Goal: Task Accomplishment & Management: Complete application form

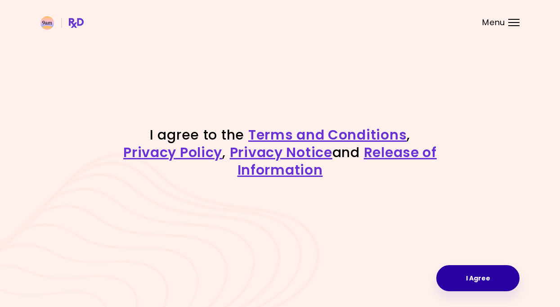
click at [477, 274] on button "I Agree" at bounding box center [477, 278] width 83 height 26
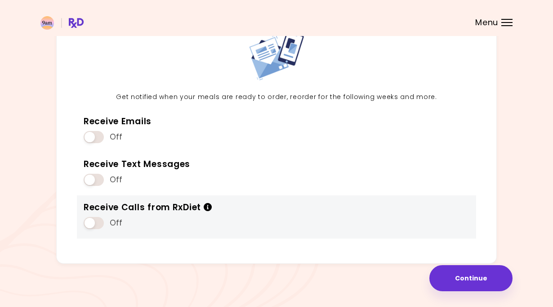
scroll to position [64, 0]
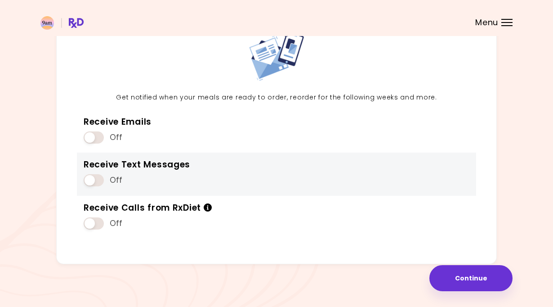
click at [106, 184] on div "Off" at bounding box center [137, 180] width 107 height 17
click at [86, 175] on span at bounding box center [94, 180] width 20 height 12
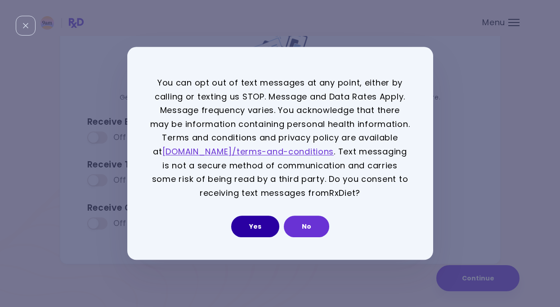
click at [246, 224] on button "Yes" at bounding box center [255, 227] width 48 height 22
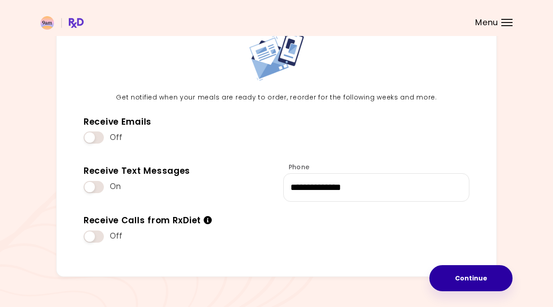
click at [473, 276] on button "Continue" at bounding box center [471, 278] width 83 height 26
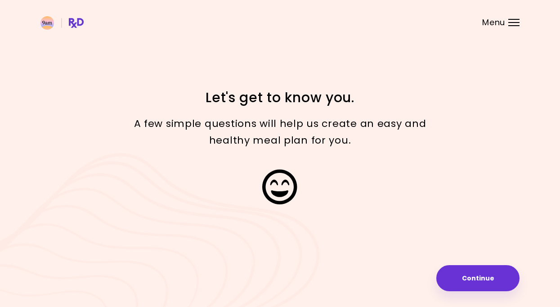
click at [473, 276] on button "Continue" at bounding box center [477, 278] width 83 height 26
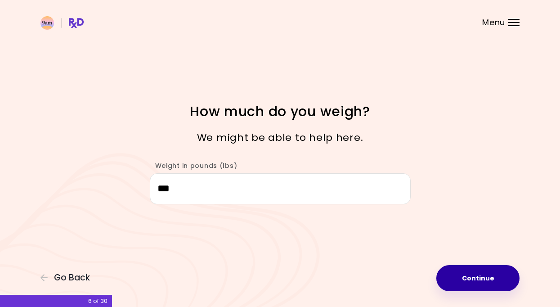
type input "***"
click at [482, 265] on button "Continue" at bounding box center [477, 278] width 83 height 26
select select "****"
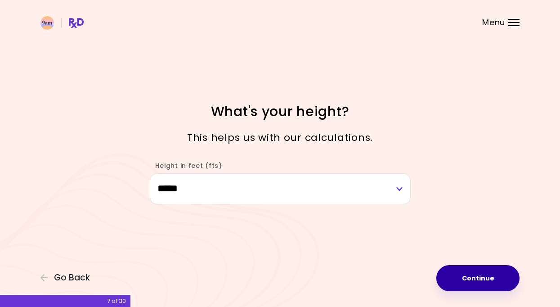
click at [482, 280] on button "Continue" at bounding box center [477, 278] width 83 height 26
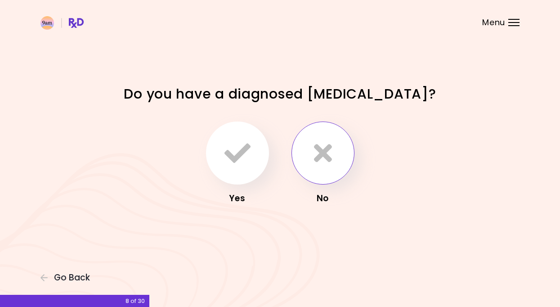
click at [340, 174] on button "button" at bounding box center [322, 152] width 63 height 63
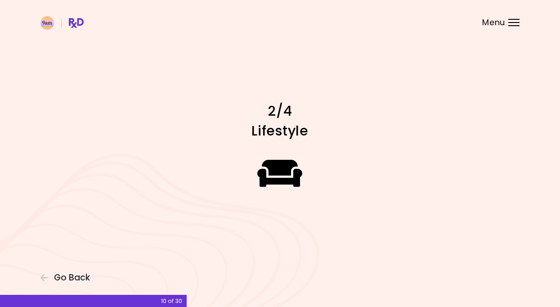
click at [340, 191] on div at bounding box center [280, 173] width 270 height 63
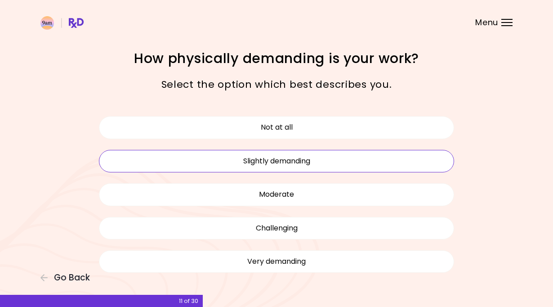
click at [285, 170] on button "Slightly demanding" at bounding box center [276, 161] width 355 height 22
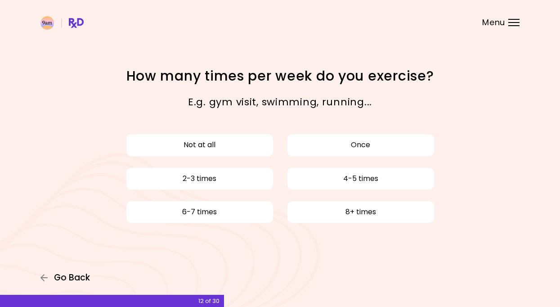
click at [85, 274] on span "Go Back" at bounding box center [72, 278] width 36 height 10
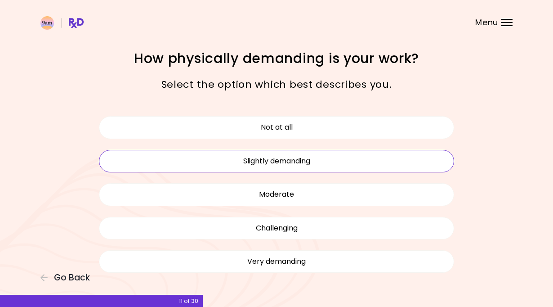
click at [289, 158] on button "Slightly demanding" at bounding box center [276, 161] width 355 height 22
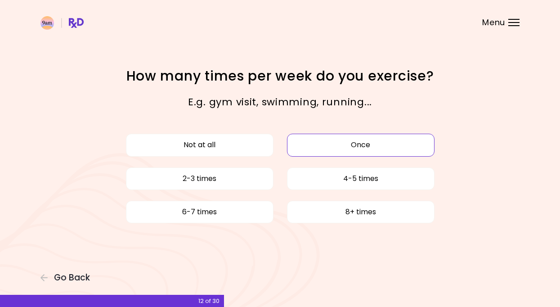
click at [300, 150] on button "Once" at bounding box center [361, 145] width 148 height 22
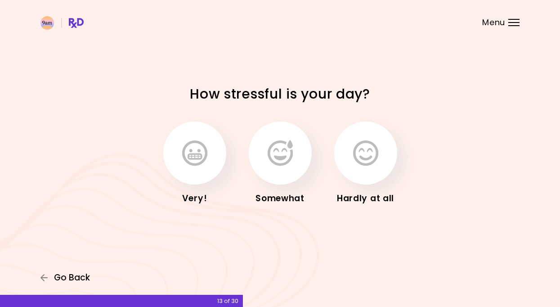
click at [77, 276] on span "Go Back" at bounding box center [72, 278] width 36 height 10
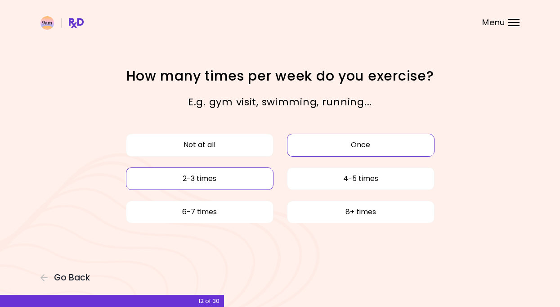
click at [256, 171] on button "2-3 times" at bounding box center [200, 178] width 148 height 22
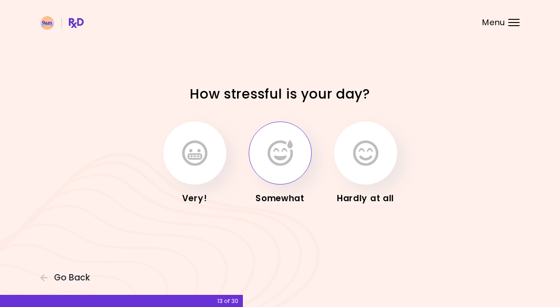
click at [254, 154] on button "button" at bounding box center [280, 152] width 63 height 63
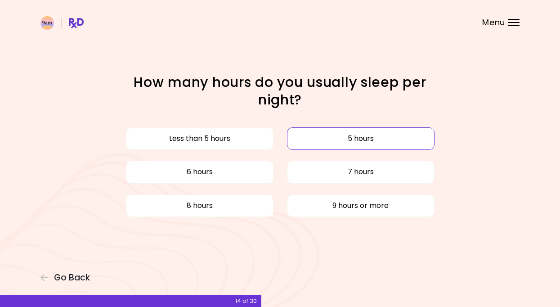
click at [322, 138] on button "5 hours" at bounding box center [361, 138] width 148 height 22
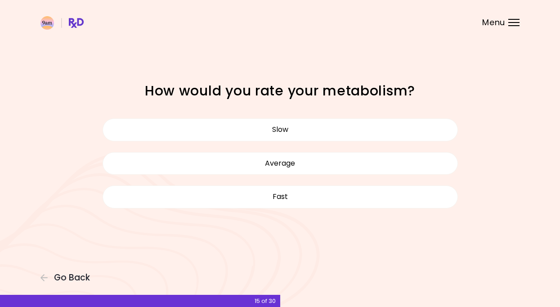
click at [322, 138] on button "Slow" at bounding box center [280, 129] width 355 height 22
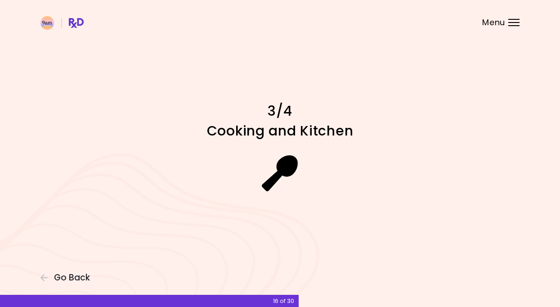
click at [318, 148] on div at bounding box center [280, 173] width 270 height 63
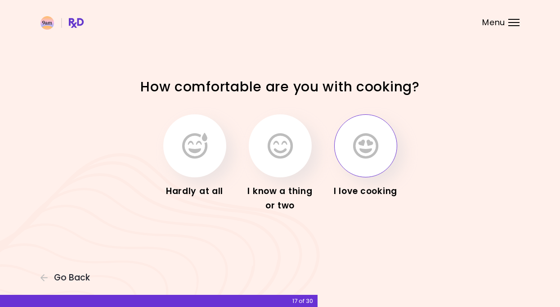
click at [348, 159] on button "button" at bounding box center [365, 145] width 63 height 63
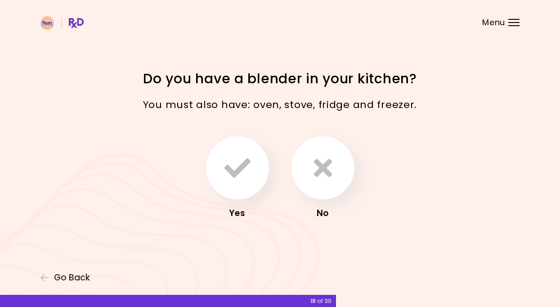
click at [348, 159] on button "button" at bounding box center [322, 167] width 63 height 63
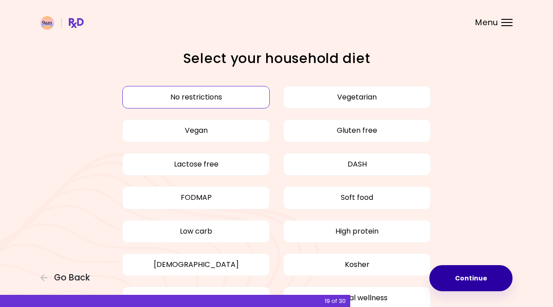
click at [460, 274] on button "Continue" at bounding box center [471, 278] width 83 height 26
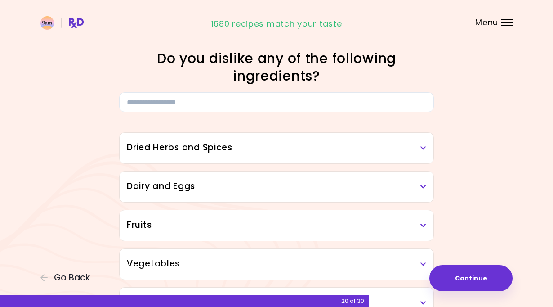
click at [425, 146] on icon at bounding box center [424, 148] width 6 height 6
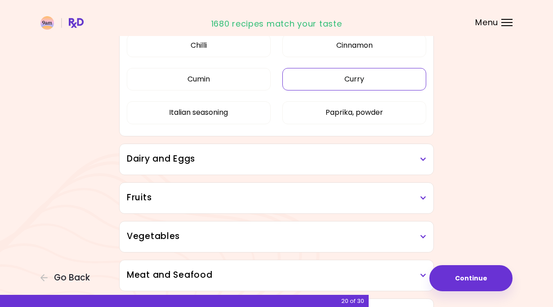
scroll to position [170, 0]
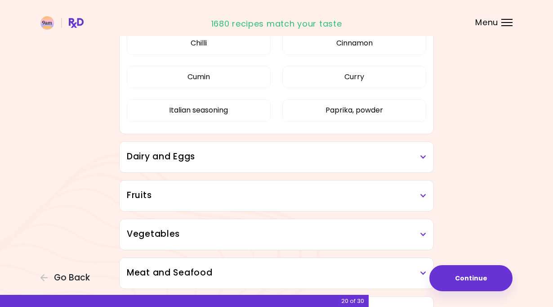
click at [424, 157] on icon at bounding box center [424, 157] width 6 height 6
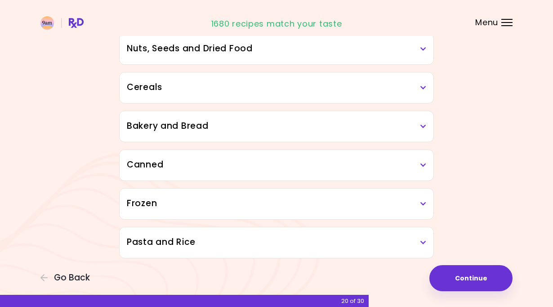
scroll to position [900, 0]
click at [423, 208] on h3 "Frozen" at bounding box center [277, 203] width 300 height 13
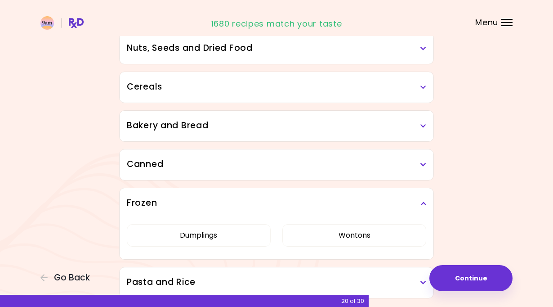
click at [423, 208] on h3 "Frozen" at bounding box center [277, 203] width 300 height 13
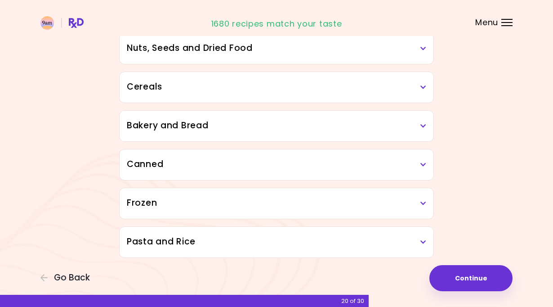
click at [423, 240] on icon at bounding box center [424, 242] width 6 height 6
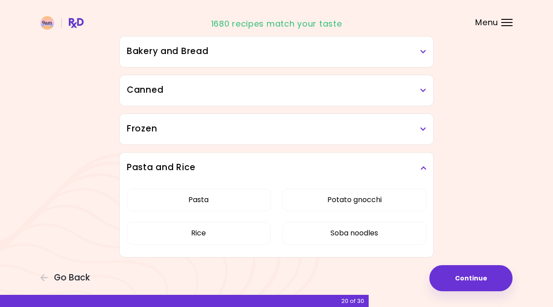
click at [422, 171] on icon at bounding box center [424, 168] width 6 height 6
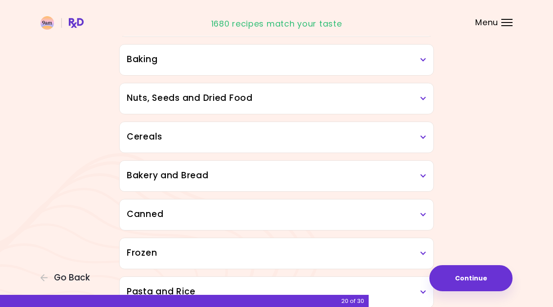
scroll to position [847, 0]
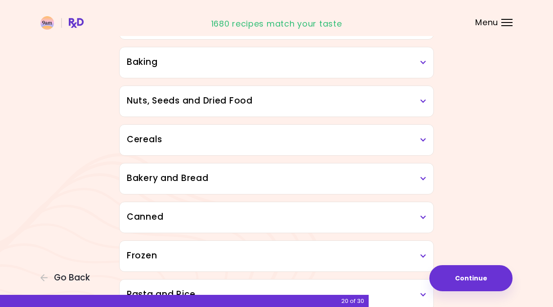
click at [424, 175] on h3 "Bakery and Bread" at bounding box center [277, 178] width 300 height 13
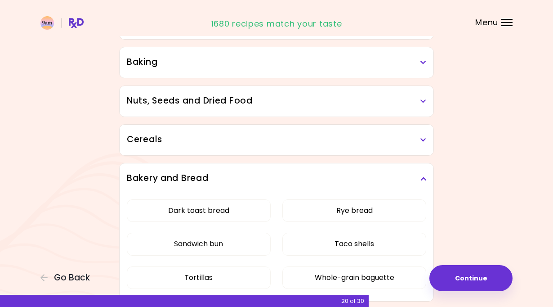
click at [424, 175] on h3 "Bakery and Bread" at bounding box center [277, 178] width 300 height 13
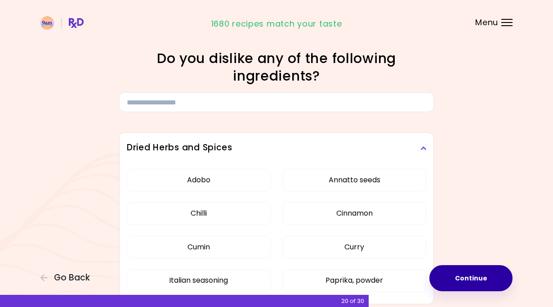
scroll to position [0, 0]
click at [486, 275] on button "Continue" at bounding box center [471, 278] width 83 height 26
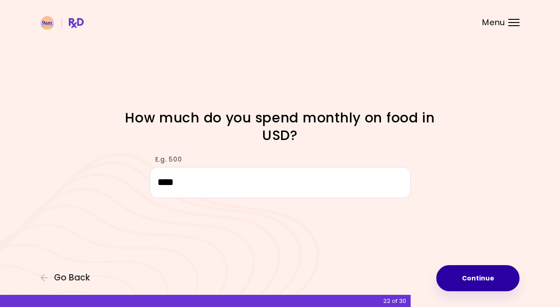
type input "****"
click at [494, 273] on button "Continue" at bounding box center [477, 278] width 83 height 26
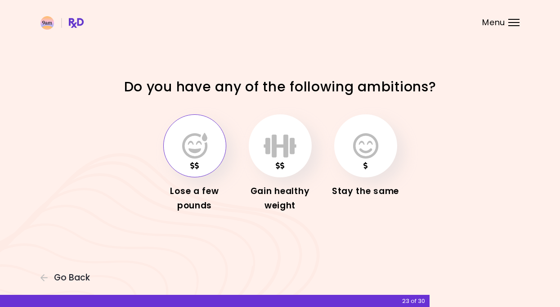
click at [214, 145] on button "button" at bounding box center [194, 145] width 63 height 63
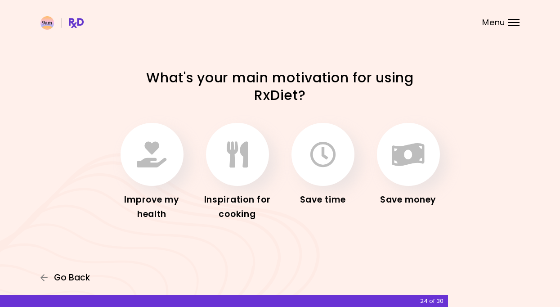
click at [70, 278] on span "Go Back" at bounding box center [72, 278] width 36 height 10
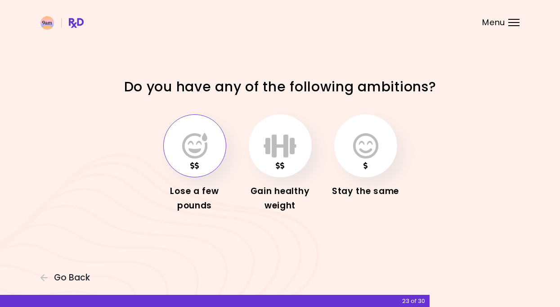
click at [191, 143] on icon "button" at bounding box center [194, 146] width 25 height 26
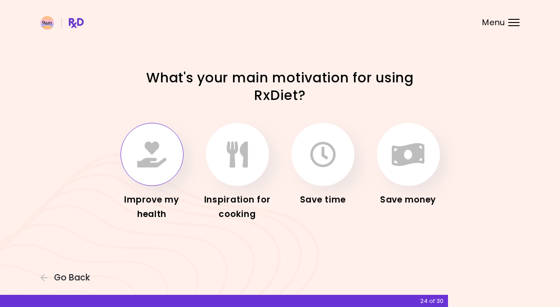
click at [153, 148] on icon "button" at bounding box center [151, 154] width 29 height 26
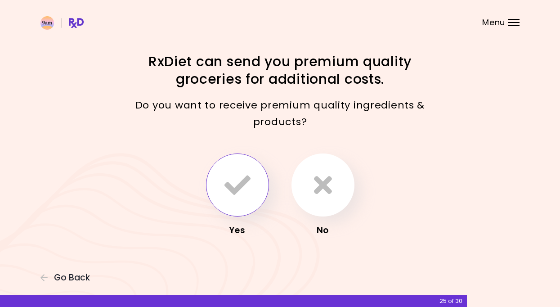
click at [268, 183] on button "button" at bounding box center [237, 184] width 63 height 63
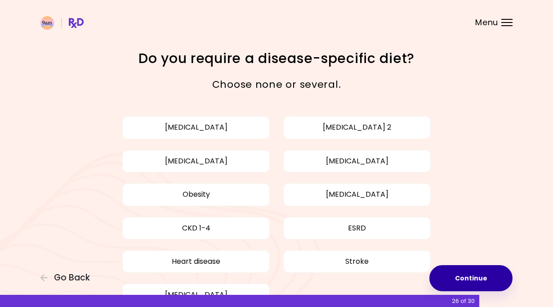
click at [484, 275] on button "Continue" at bounding box center [471, 278] width 83 height 26
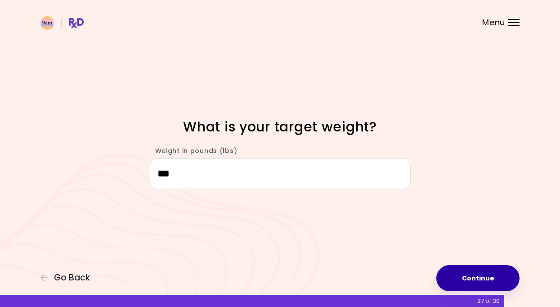
type input "***"
click at [488, 273] on button "Continue" at bounding box center [477, 278] width 83 height 26
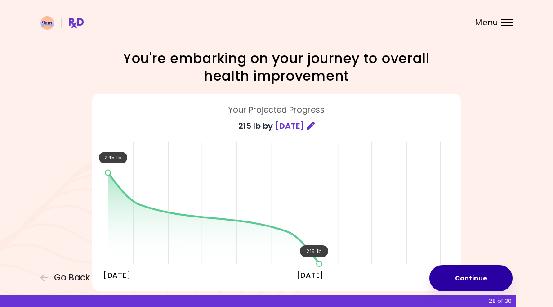
scroll to position [21, 0]
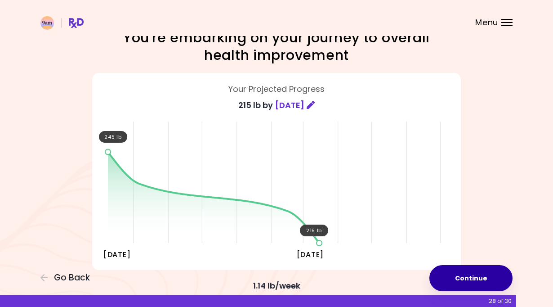
click at [487, 279] on button "Continue" at bounding box center [471, 278] width 83 height 26
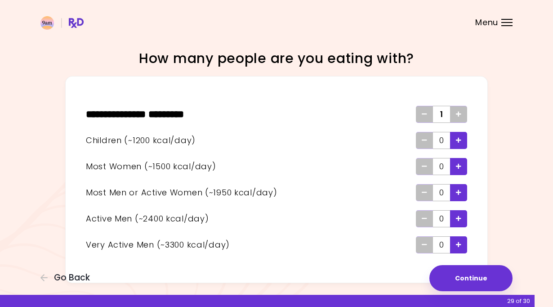
click at [454, 140] on div "Add - Child" at bounding box center [458, 140] width 17 height 17
click at [457, 163] on icon "Add - Woman" at bounding box center [458, 166] width 5 height 6
click at [428, 134] on div "Remove - Child" at bounding box center [424, 140] width 17 height 17
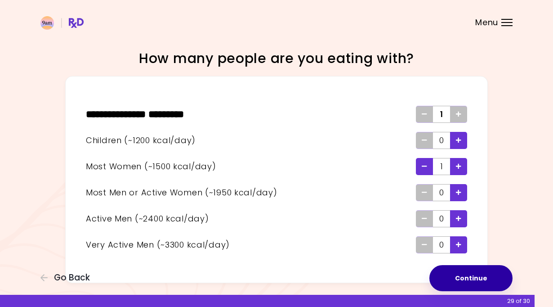
click at [473, 280] on button "Continue" at bounding box center [471, 278] width 83 height 26
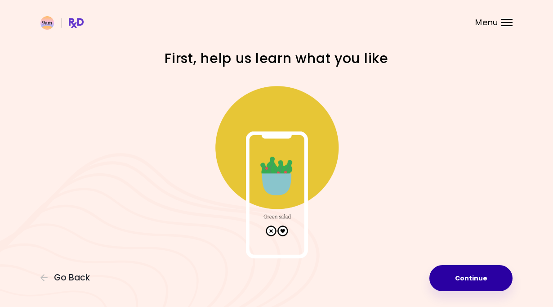
click at [457, 282] on button "Continue" at bounding box center [471, 278] width 83 height 26
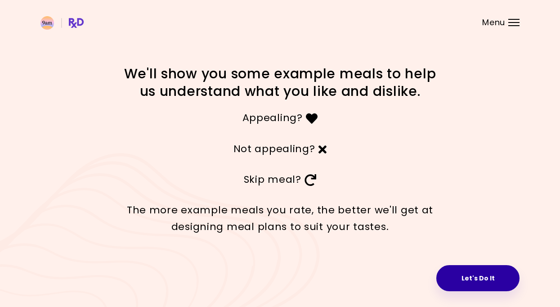
click at [472, 277] on button "Let's Do It" at bounding box center [477, 278] width 83 height 26
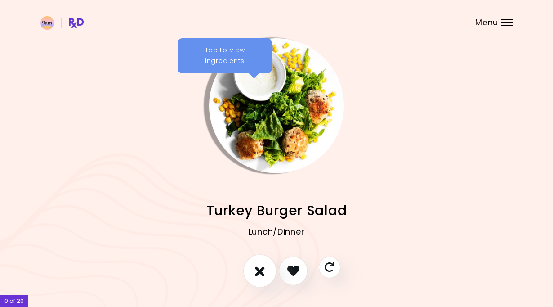
click at [265, 266] on icon "I don't like this recipe" at bounding box center [260, 271] width 10 height 14
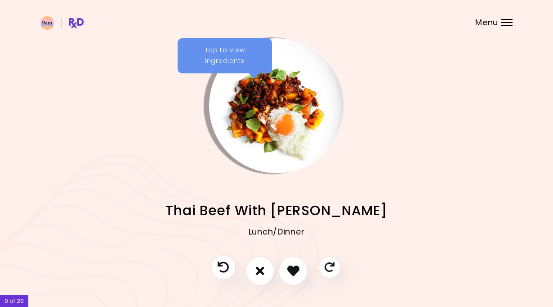
click at [217, 266] on button "Previous recipe" at bounding box center [223, 267] width 25 height 25
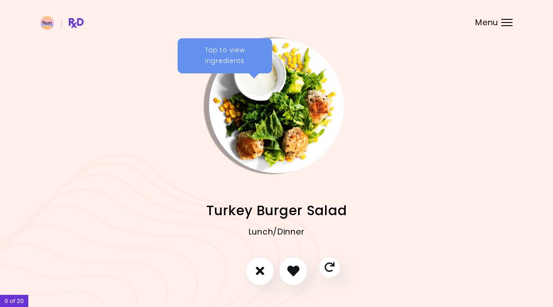
click at [227, 49] on div "Tap to view ingredients" at bounding box center [225, 55] width 94 height 35
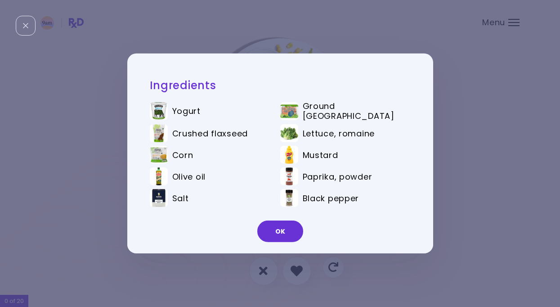
click at [231, 38] on div "Ingredients Yogurt Ground turkey Crushed flaxseed Lettuce, [PERSON_NAME] Mustar…" at bounding box center [280, 153] width 560 height 307
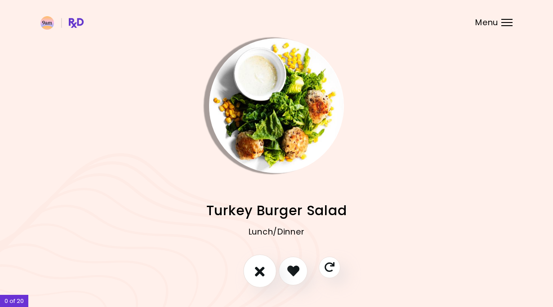
click at [255, 270] on icon "I don't like this recipe" at bounding box center [260, 271] width 10 height 14
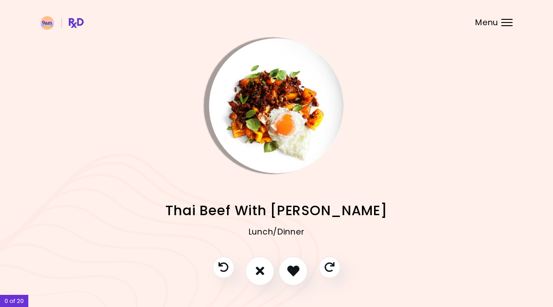
click at [295, 151] on img "Info - Thai Beef With Basil" at bounding box center [276, 105] width 135 height 135
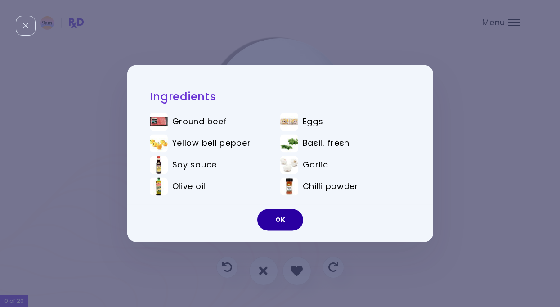
click at [295, 219] on button "OK" at bounding box center [280, 220] width 46 height 22
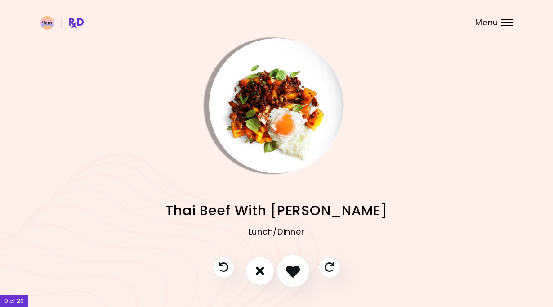
click at [294, 269] on icon "I like this recipe" at bounding box center [293, 271] width 14 height 14
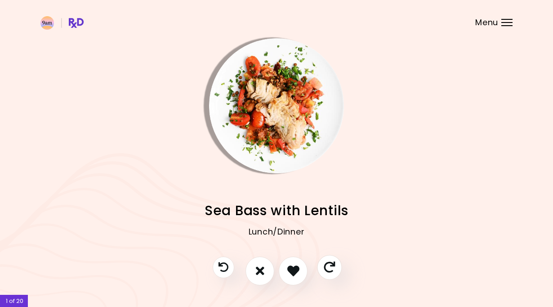
click at [335, 268] on icon "Skip" at bounding box center [329, 266] width 11 height 11
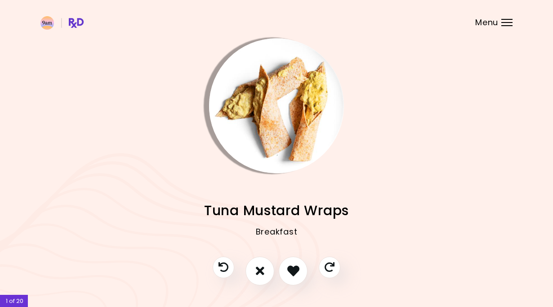
click at [267, 116] on img "Info - Tuna Mustard Wraps" at bounding box center [276, 105] width 135 height 135
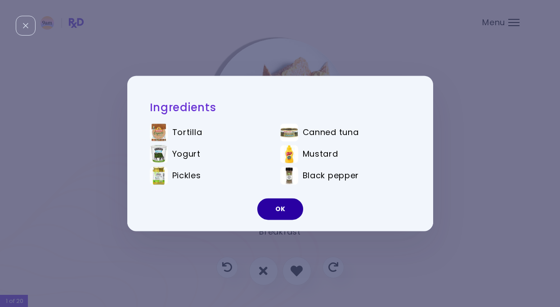
click at [299, 211] on button "OK" at bounding box center [280, 209] width 46 height 22
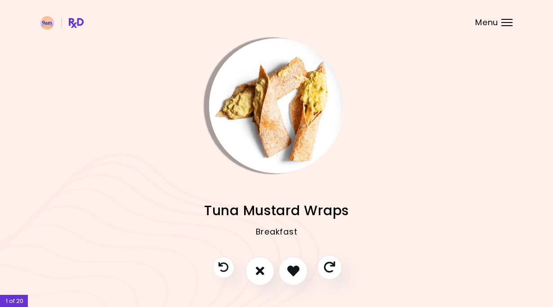
click at [330, 264] on icon "Skip" at bounding box center [329, 266] width 11 height 11
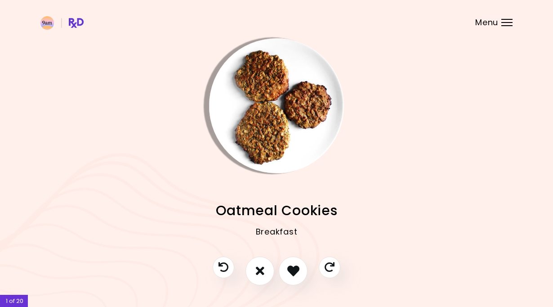
click at [285, 129] on img "Info - Oatmeal Cookies" at bounding box center [276, 105] width 135 height 135
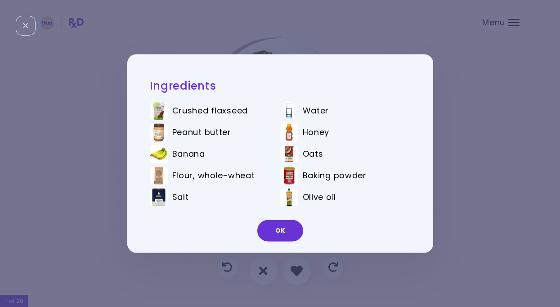
click at [480, 183] on div "Ingredients Crushed flaxseed Water Peanut butter Honey Banana Oats Flour, whole…" at bounding box center [280, 153] width 560 height 307
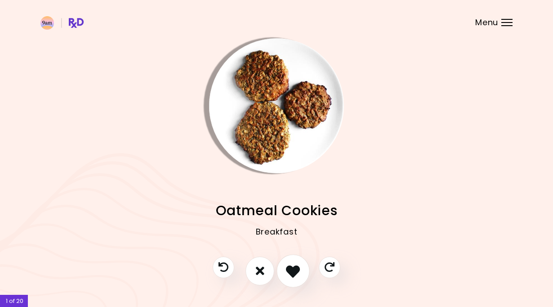
click at [290, 265] on icon "I like this recipe" at bounding box center [293, 271] width 14 height 14
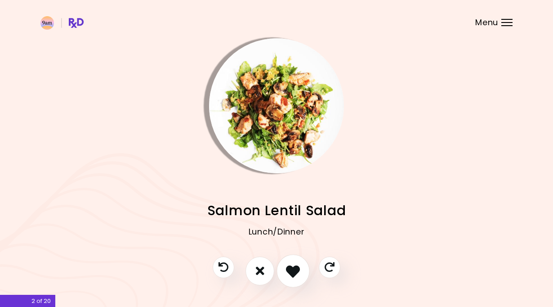
click at [290, 265] on icon "I like this recipe" at bounding box center [293, 271] width 14 height 14
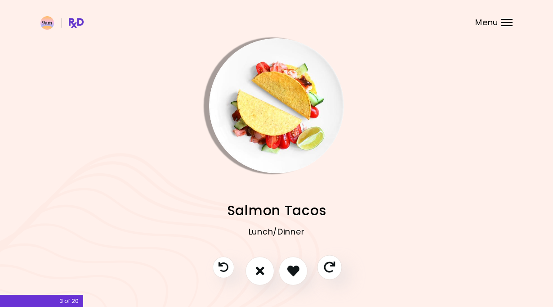
click at [323, 266] on button "Skip" at bounding box center [329, 267] width 25 height 25
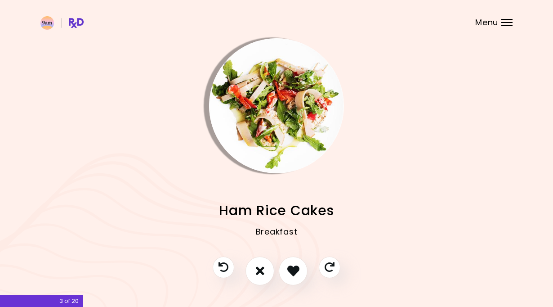
click at [282, 105] on img "Info - Ham Rice Cakes" at bounding box center [276, 105] width 135 height 135
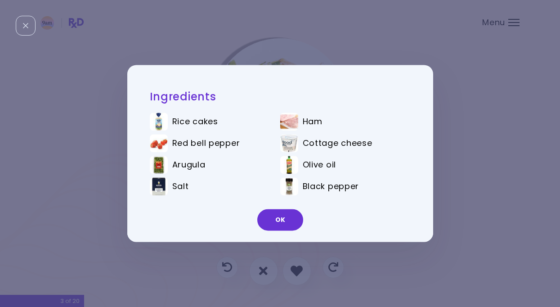
click at [308, 48] on div "Ingredients Rice cakes Ham Red bell pepper Cottage cheese Arugula Olive oil Sal…" at bounding box center [280, 153] width 560 height 307
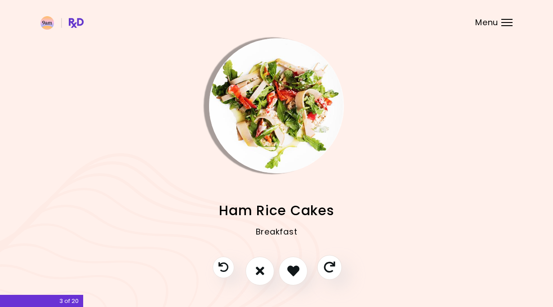
click at [331, 269] on icon "Skip" at bounding box center [329, 266] width 11 height 11
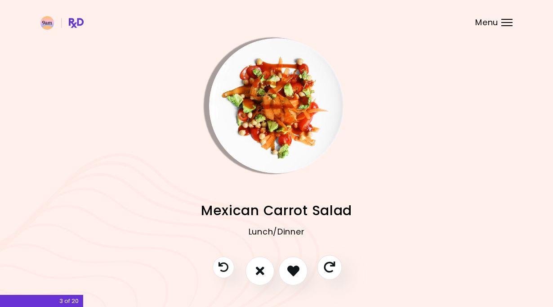
click at [331, 269] on icon "Skip" at bounding box center [329, 266] width 11 height 11
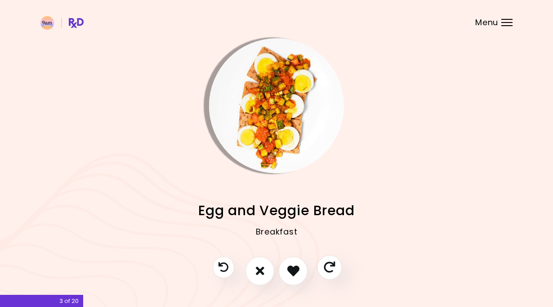
click at [331, 269] on icon "Skip" at bounding box center [329, 266] width 11 height 11
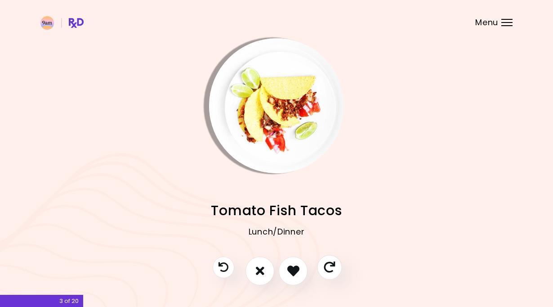
click at [331, 269] on icon "Skip" at bounding box center [329, 266] width 11 height 11
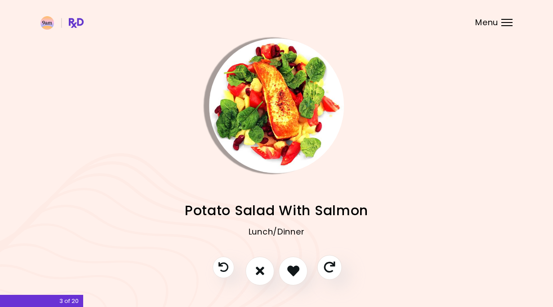
click at [331, 269] on icon "Skip" at bounding box center [329, 266] width 11 height 11
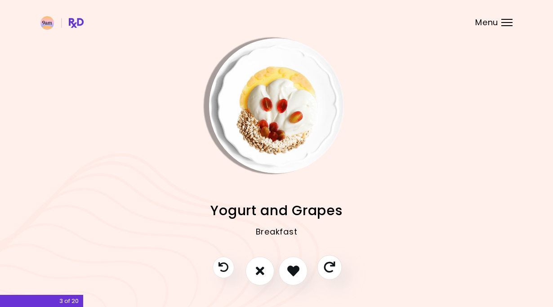
click at [331, 269] on icon "Skip" at bounding box center [329, 266] width 11 height 11
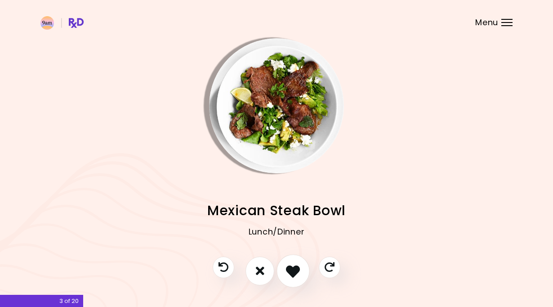
click at [300, 273] on icon "I like this recipe" at bounding box center [293, 271] width 14 height 14
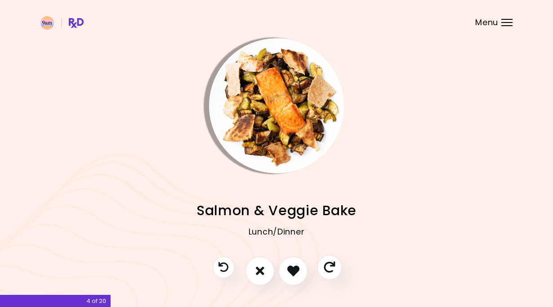
click at [322, 272] on button "Skip" at bounding box center [329, 267] width 25 height 25
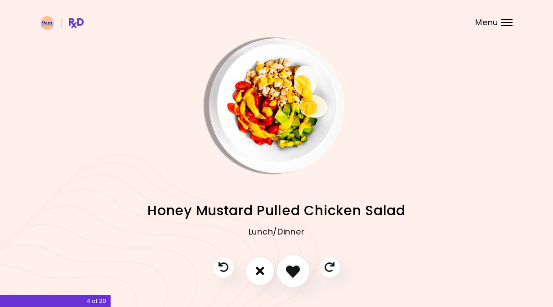
click at [300, 271] on button "I like this recipe" at bounding box center [293, 270] width 33 height 33
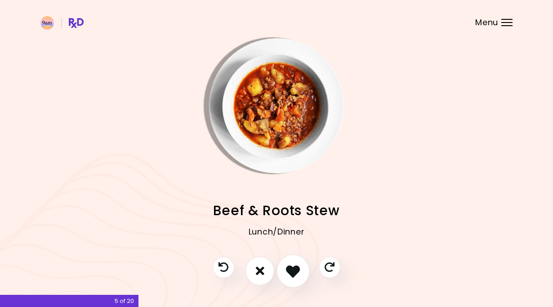
click at [300, 271] on icon "I like this recipe" at bounding box center [293, 271] width 14 height 14
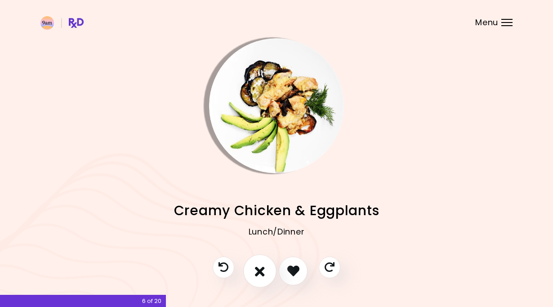
click at [263, 270] on icon "I don't like this recipe" at bounding box center [260, 271] width 10 height 14
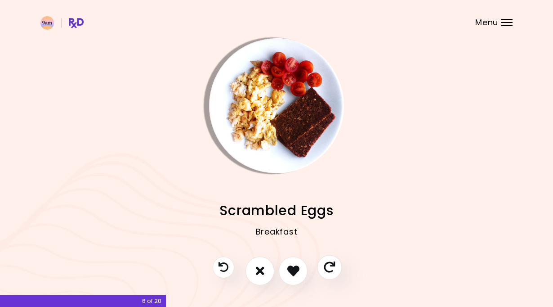
click at [338, 269] on button "Skip" at bounding box center [329, 267] width 25 height 25
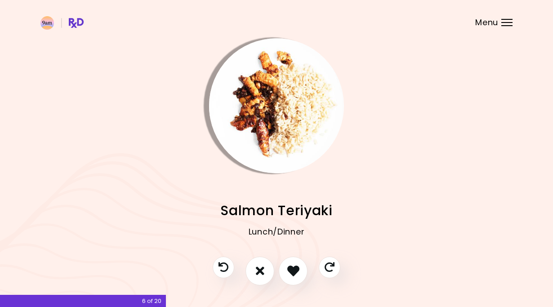
click at [289, 103] on img "Info - Salmon Teriyaki" at bounding box center [276, 105] width 135 height 135
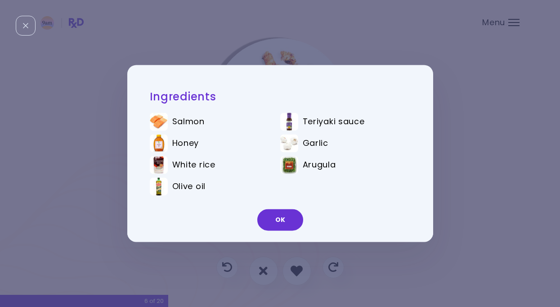
click at [457, 171] on div "Ingredients Salmon Teriyaki sauce Honey Garlic White rice Arugula Olive oil OK" at bounding box center [280, 153] width 560 height 307
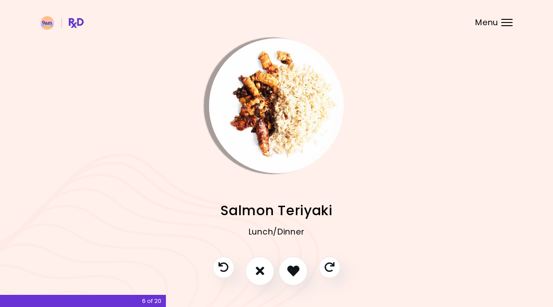
click at [293, 131] on img "Info - Salmon Teriyaki" at bounding box center [276, 105] width 135 height 135
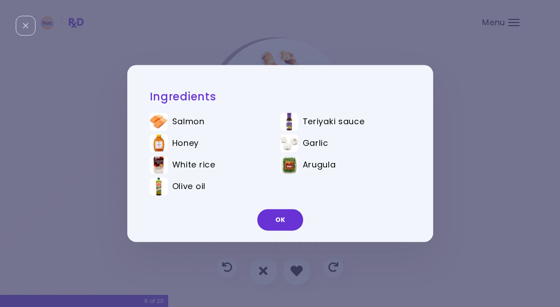
click at [451, 187] on div "Ingredients Salmon Teriyaki sauce Honey Garlic White rice Arugula Olive oil OK" at bounding box center [280, 153] width 560 height 307
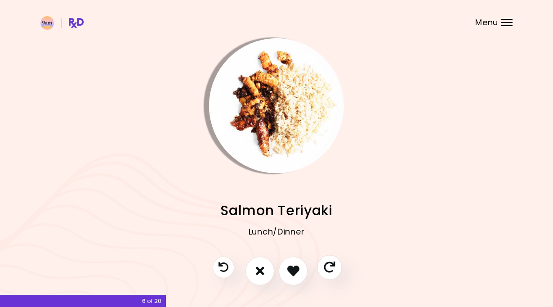
click at [330, 269] on icon "Skip" at bounding box center [329, 266] width 11 height 11
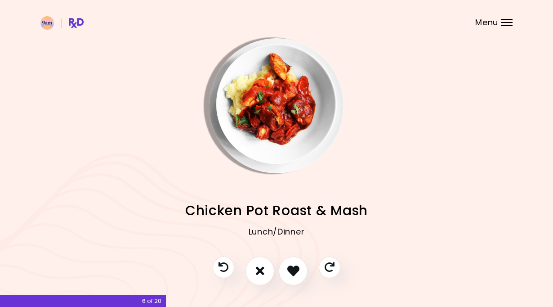
click at [305, 109] on img "Info - Chicken Pot Roast & Mash" at bounding box center [276, 105] width 135 height 135
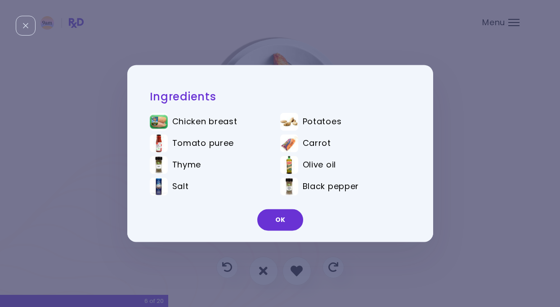
click at [450, 137] on div "Ingredients Chicken breast Potatoes Tomato puree Carrot Thyme Olive oil Salt Bl…" at bounding box center [280, 153] width 560 height 307
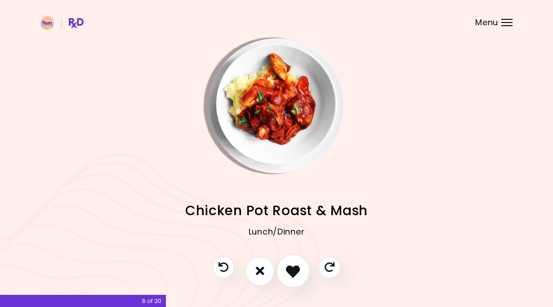
click at [302, 264] on button "I like this recipe" at bounding box center [293, 270] width 33 height 33
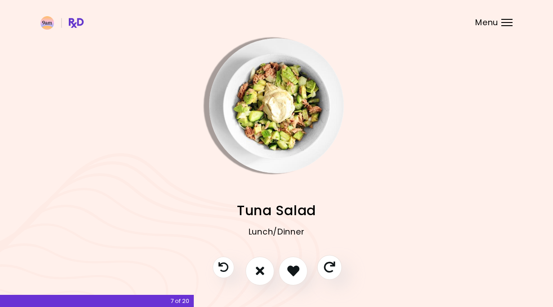
click at [332, 273] on button "Skip" at bounding box center [329, 267] width 25 height 25
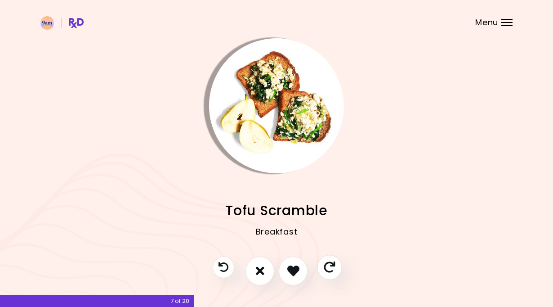
click at [332, 273] on button "Skip" at bounding box center [329, 267] width 25 height 25
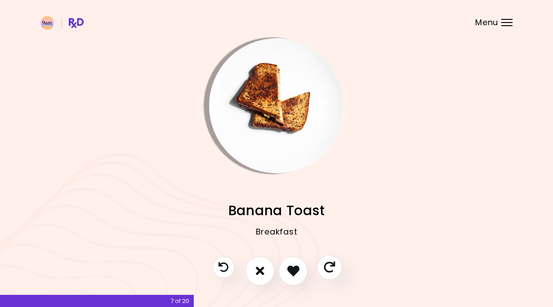
click at [332, 273] on button "Skip" at bounding box center [329, 267] width 25 height 25
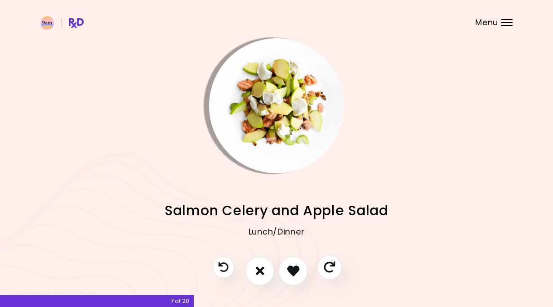
click at [332, 273] on button "Skip" at bounding box center [329, 267] width 25 height 25
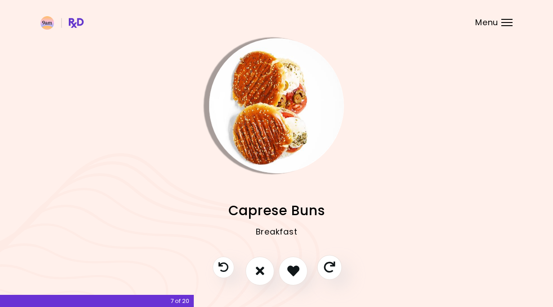
click at [332, 273] on button "Skip" at bounding box center [329, 267] width 25 height 25
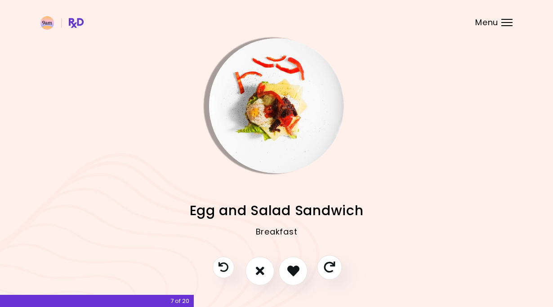
click at [332, 273] on button "Skip" at bounding box center [329, 267] width 25 height 25
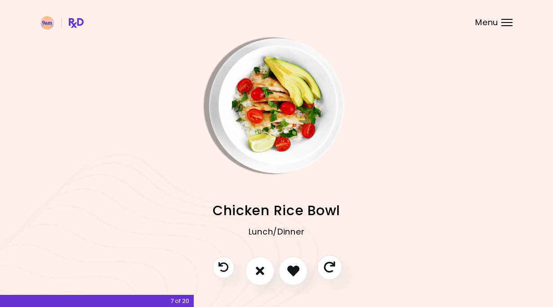
click at [332, 273] on button "Skip" at bounding box center [329, 267] width 25 height 25
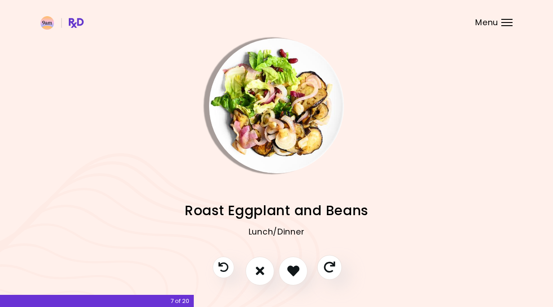
click at [332, 273] on button "Skip" at bounding box center [329, 267] width 25 height 25
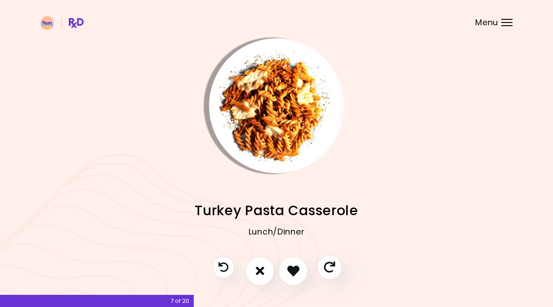
click at [332, 273] on button "Skip" at bounding box center [329, 267] width 25 height 25
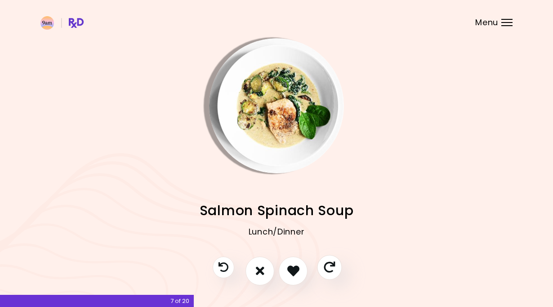
click at [332, 273] on button "Skip" at bounding box center [329, 267] width 25 height 25
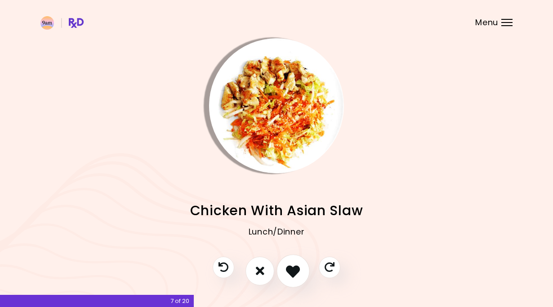
click at [296, 269] on icon "I like this recipe" at bounding box center [293, 271] width 14 height 14
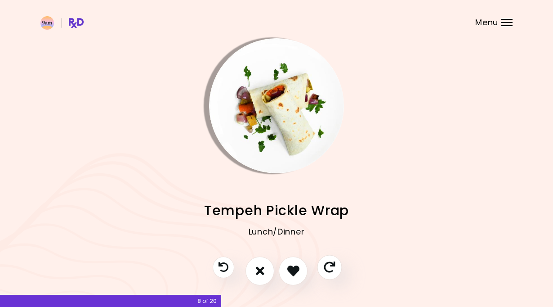
click at [328, 274] on button "Skip" at bounding box center [329, 267] width 25 height 25
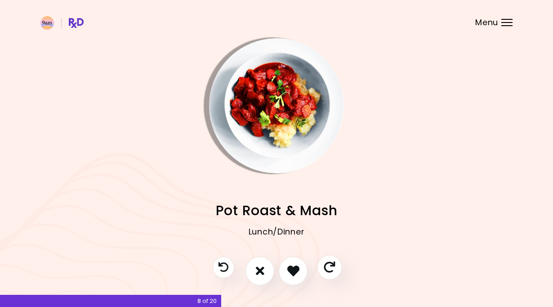
click at [328, 274] on button "Skip" at bounding box center [329, 267] width 25 height 25
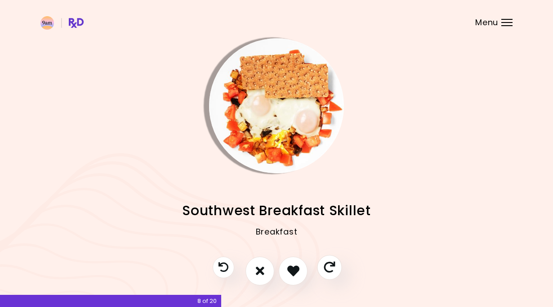
click at [328, 274] on button "Skip" at bounding box center [329, 267] width 25 height 25
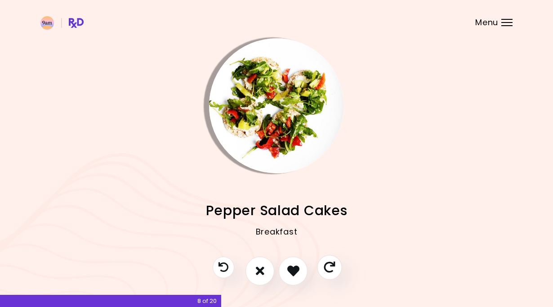
click at [331, 275] on button "Skip" at bounding box center [329, 267] width 25 height 25
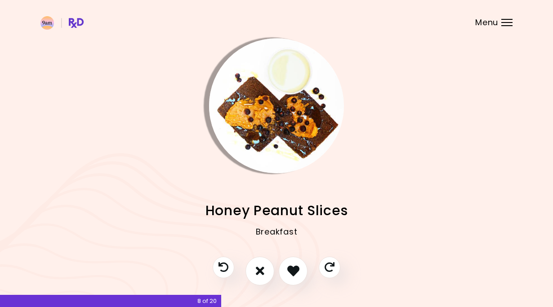
click at [302, 115] on img "Info - Honey Peanut Slices" at bounding box center [276, 105] width 135 height 135
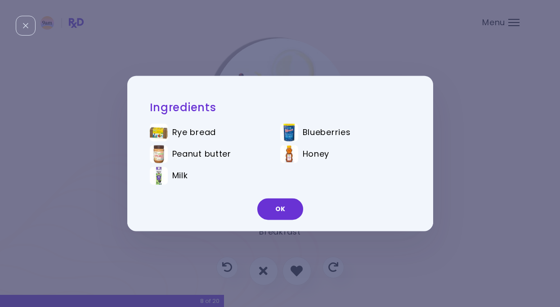
click at [330, 63] on div "Ingredients Rye bread Blueberries Peanut butter Honey Milk OK" at bounding box center [280, 153] width 560 height 307
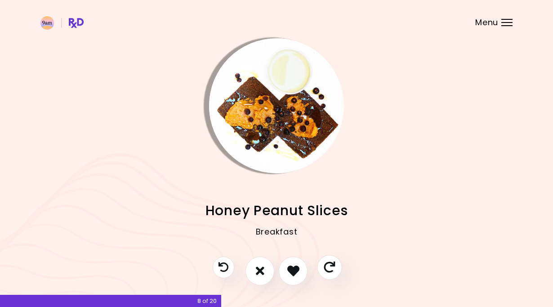
click at [331, 264] on icon "Skip" at bounding box center [329, 266] width 11 height 11
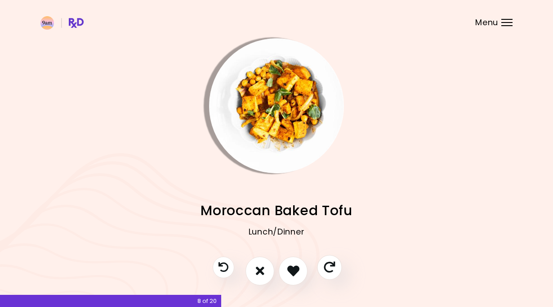
click at [331, 264] on icon "Skip" at bounding box center [329, 266] width 11 height 11
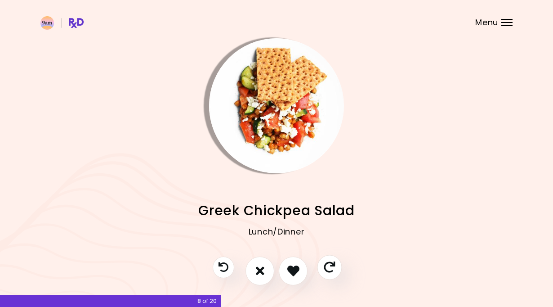
click at [331, 264] on icon "Skip" at bounding box center [329, 266] width 11 height 11
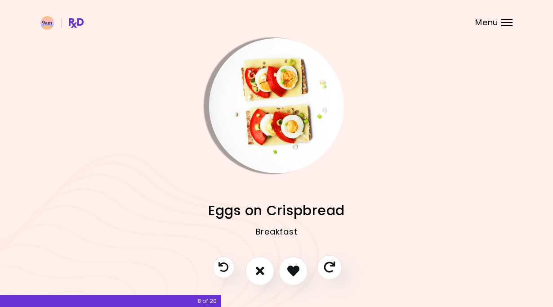
click at [331, 264] on icon "Skip" at bounding box center [329, 266] width 11 height 11
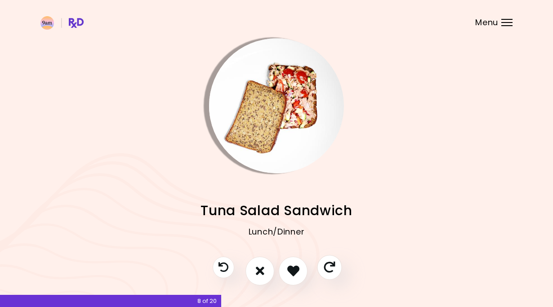
click at [331, 264] on icon "Skip" at bounding box center [329, 266] width 11 height 11
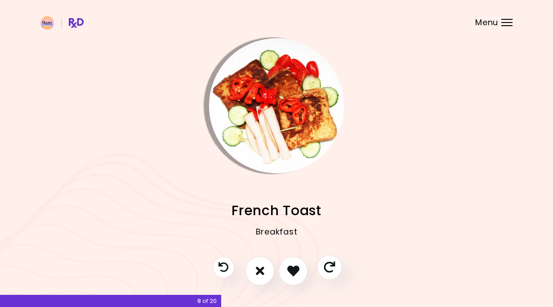
click at [331, 264] on icon "Skip" at bounding box center [329, 266] width 11 height 11
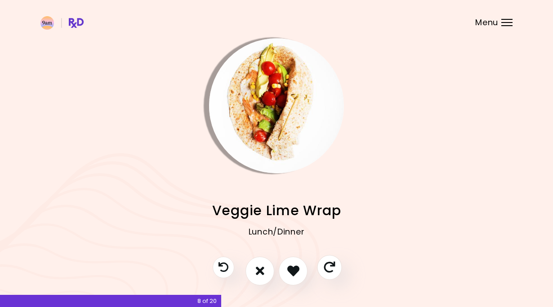
click at [331, 264] on icon "Skip" at bounding box center [329, 266] width 11 height 11
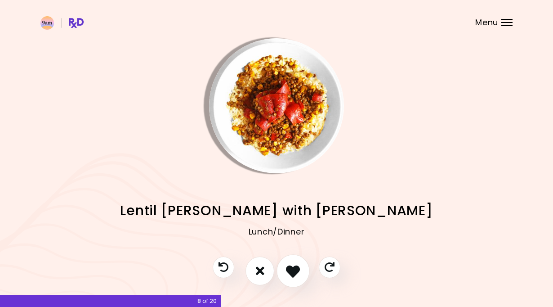
click at [302, 268] on button "I like this recipe" at bounding box center [293, 270] width 33 height 33
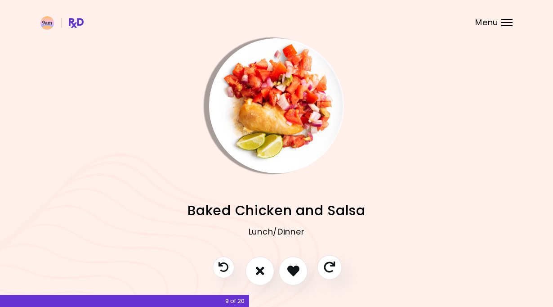
click at [328, 271] on icon "Skip" at bounding box center [329, 266] width 11 height 11
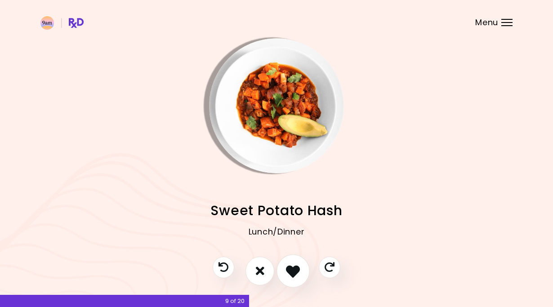
click at [294, 270] on icon "I like this recipe" at bounding box center [293, 271] width 14 height 14
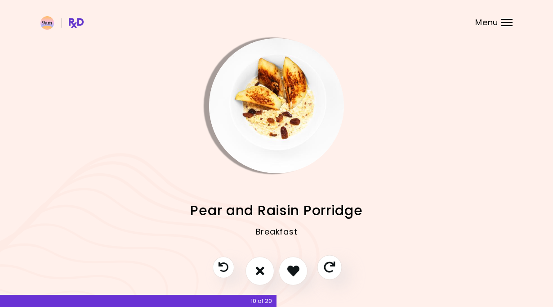
click at [327, 269] on icon "Skip" at bounding box center [329, 266] width 11 height 11
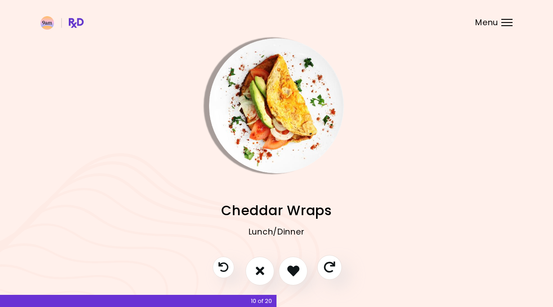
click at [327, 269] on icon "Skip" at bounding box center [329, 266] width 11 height 11
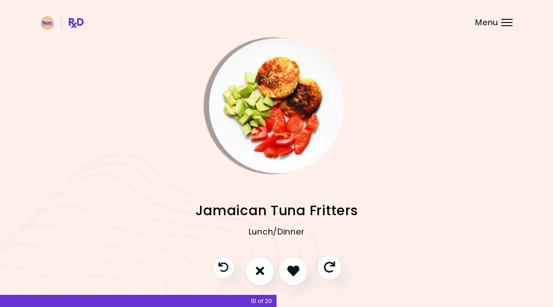
click at [327, 269] on icon "Skip" at bounding box center [329, 266] width 11 height 11
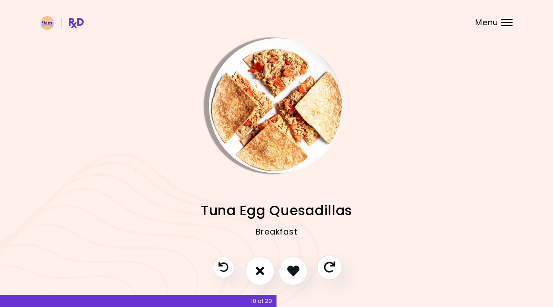
click at [327, 269] on icon "Skip" at bounding box center [329, 266] width 11 height 11
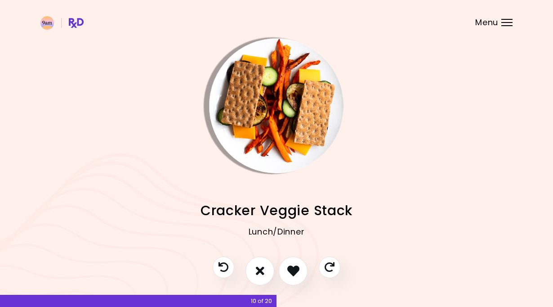
click at [341, 279] on div at bounding box center [277, 275] width 146 height 38
click at [336, 267] on button "Skip" at bounding box center [329, 267] width 25 height 25
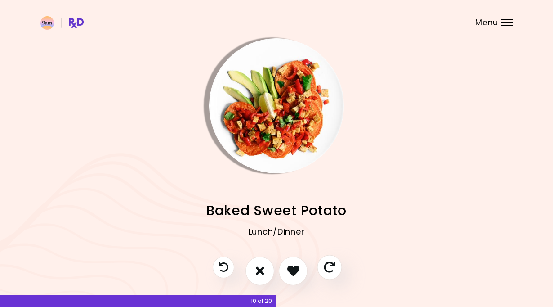
click at [336, 267] on button "Skip" at bounding box center [329, 267] width 25 height 25
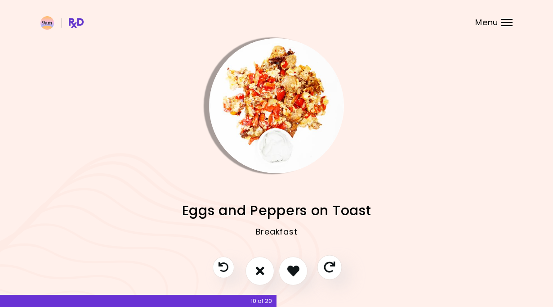
click at [336, 267] on button "Skip" at bounding box center [329, 267] width 25 height 25
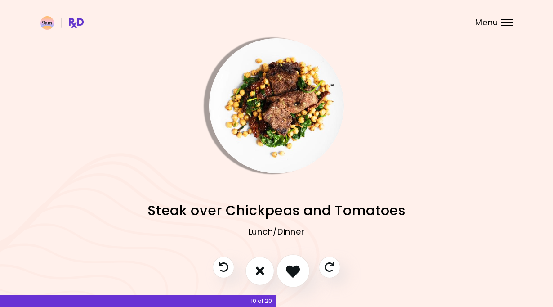
click at [291, 268] on icon "I like this recipe" at bounding box center [293, 271] width 14 height 14
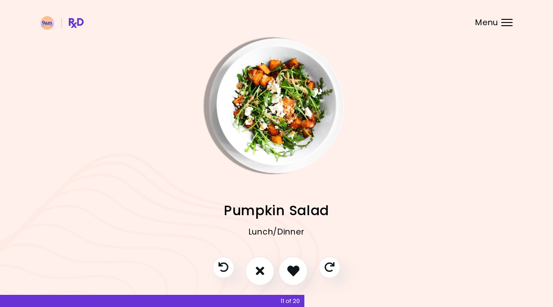
click at [297, 137] on img "Info - Pumpkin Salad" at bounding box center [276, 105] width 135 height 135
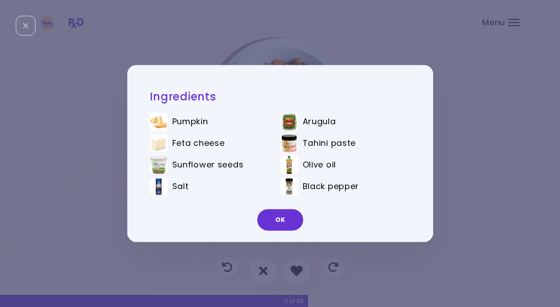
click at [467, 125] on div "Ingredients Pumpkin Arugula Feta cheese Tahini paste Sunflower seeds Olive oil …" at bounding box center [280, 153] width 560 height 307
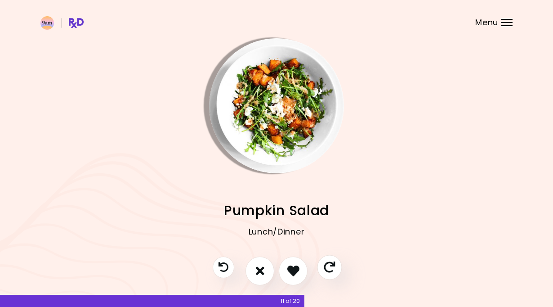
click at [329, 265] on icon "Skip" at bounding box center [329, 266] width 11 height 11
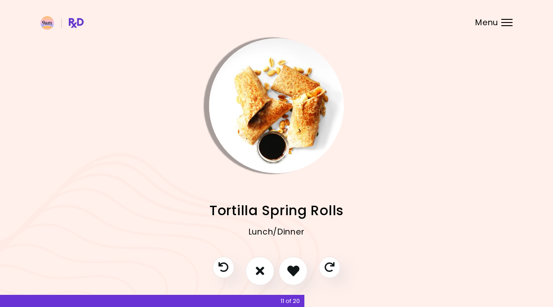
click at [304, 119] on img "Info - Tortilla Spring Rolls" at bounding box center [276, 105] width 135 height 135
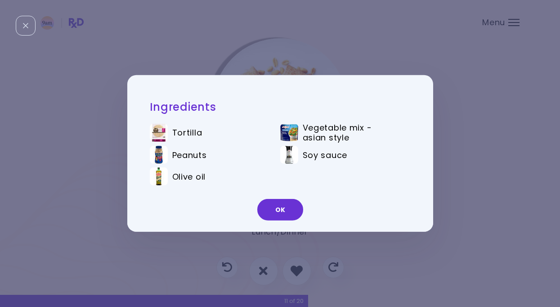
click at [436, 74] on div "Ingredients Tortilla Vegetable mix - asian style Peanuts Soy sauce Olive oil OK" at bounding box center [280, 153] width 560 height 307
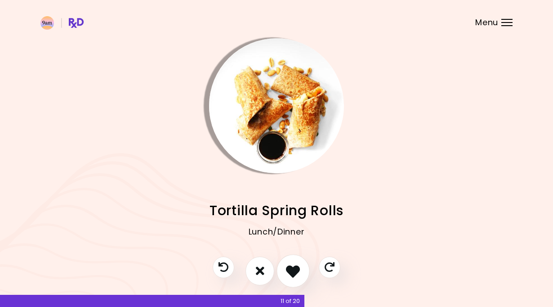
click at [291, 270] on icon "I like this recipe" at bounding box center [293, 271] width 14 height 14
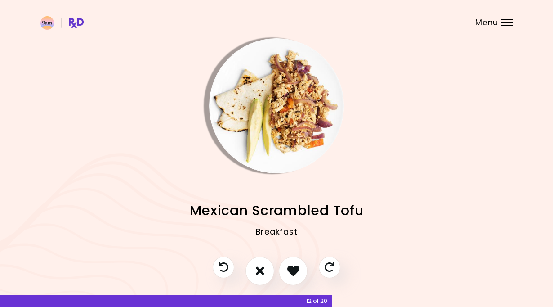
click at [313, 268] on div at bounding box center [277, 275] width 146 height 38
click at [321, 268] on button "Skip" at bounding box center [329, 267] width 25 height 25
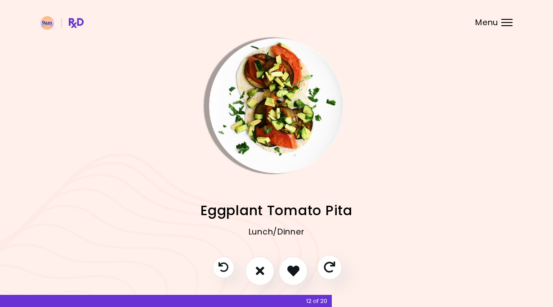
click at [328, 265] on icon "Skip" at bounding box center [329, 266] width 11 height 11
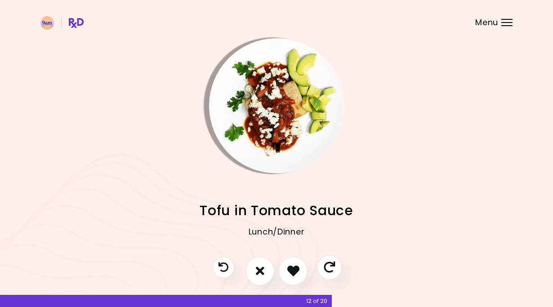
click at [328, 265] on icon "Skip" at bounding box center [329, 266] width 11 height 11
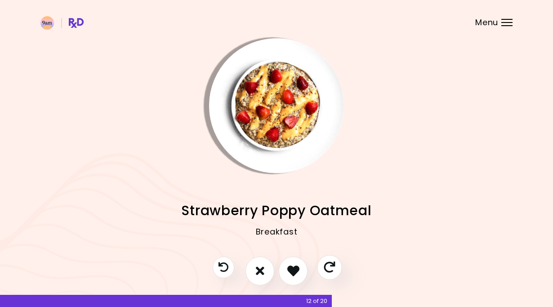
click at [328, 265] on icon "Skip" at bounding box center [329, 266] width 11 height 11
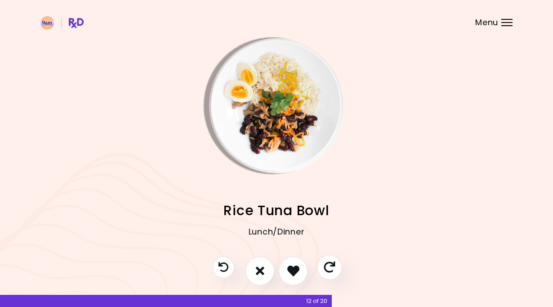
click at [328, 265] on icon "Skip" at bounding box center [329, 266] width 11 height 11
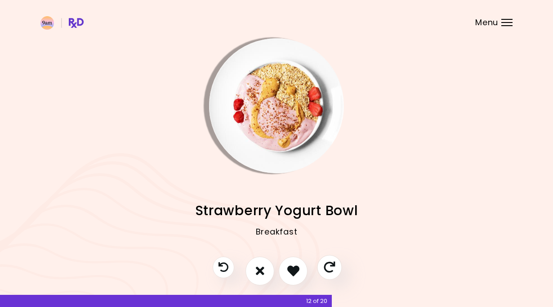
click at [328, 265] on icon "Skip" at bounding box center [329, 266] width 11 height 11
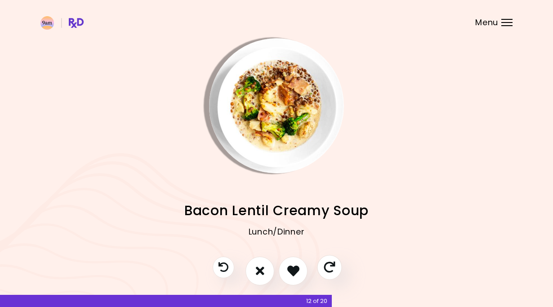
click at [328, 265] on icon "Skip" at bounding box center [329, 266] width 11 height 11
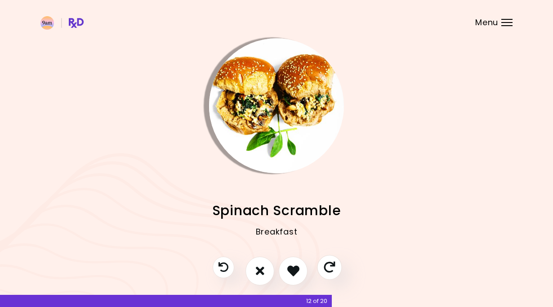
click at [328, 265] on icon "Skip" at bounding box center [329, 266] width 11 height 11
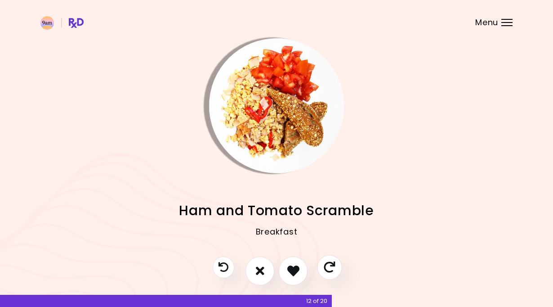
click at [328, 265] on icon "Skip" at bounding box center [329, 266] width 11 height 11
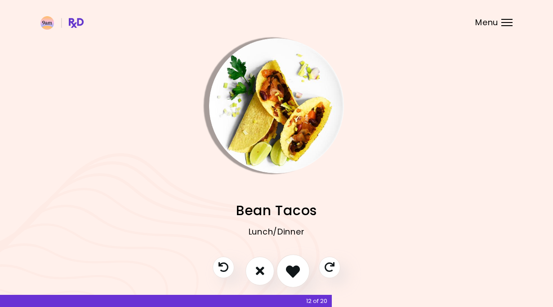
click at [300, 269] on icon "I like this recipe" at bounding box center [293, 271] width 14 height 14
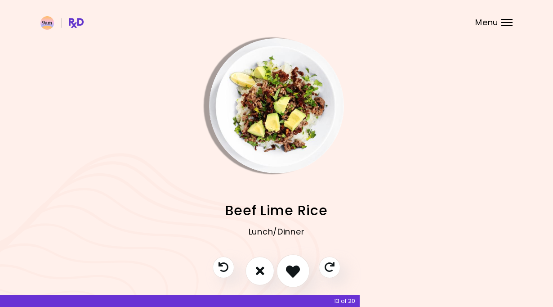
click at [300, 268] on icon "I like this recipe" at bounding box center [293, 271] width 14 height 14
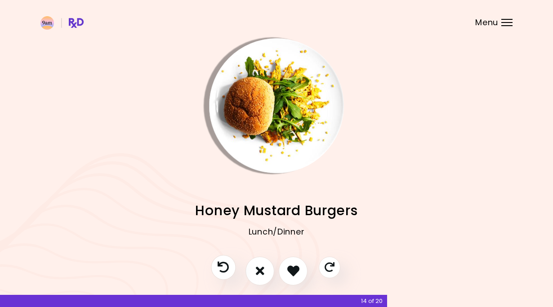
click at [225, 269] on icon "Previous recipe" at bounding box center [223, 266] width 11 height 11
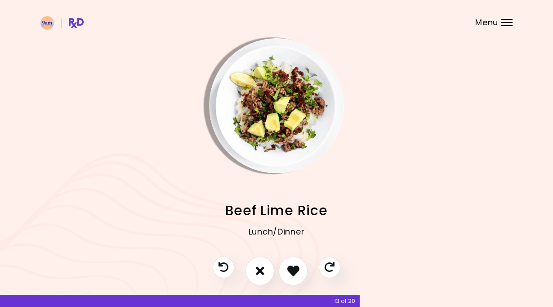
click at [297, 118] on img "Info - Beef Lime Rice" at bounding box center [276, 105] width 135 height 135
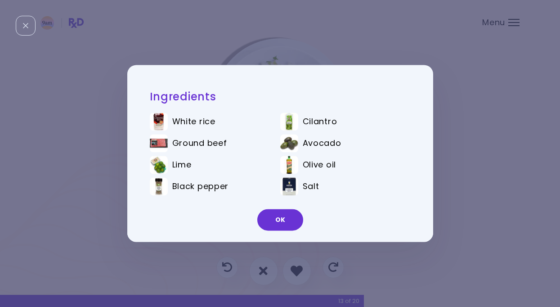
click at [450, 93] on div "Ingredients White rice Cilantro Ground beef Avocado Lime Olive oil Black pepper…" at bounding box center [280, 153] width 560 height 307
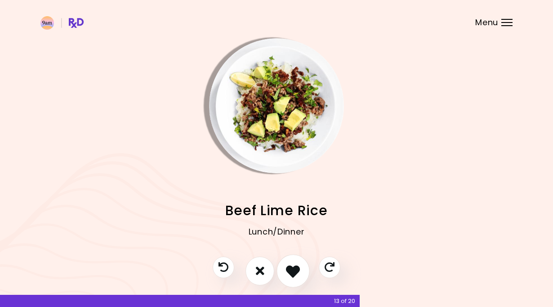
click at [295, 267] on icon "I like this recipe" at bounding box center [293, 271] width 14 height 14
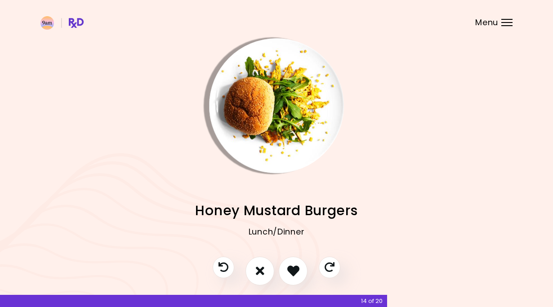
click at [301, 93] on img "Info - Honey Mustard Burgers" at bounding box center [276, 105] width 135 height 135
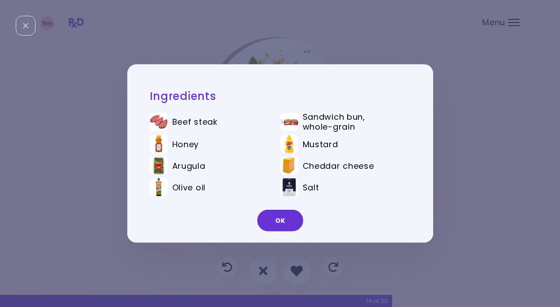
click at [304, 72] on div "Ingredients Beef steak Sandwich bun, whole-grain Honey Mustard Arugula Cheddar …" at bounding box center [280, 153] width 306 height 178
click at [311, 53] on div "Ingredients Beef steak Sandwich bun, whole-grain Honey Mustard Arugula Cheddar …" at bounding box center [280, 153] width 560 height 307
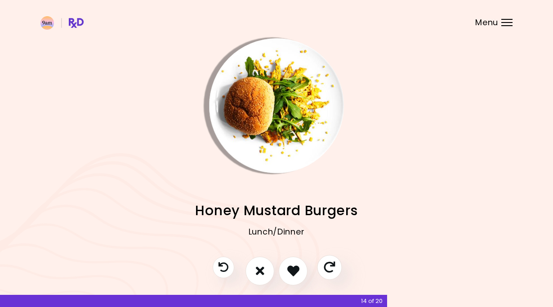
click at [330, 265] on icon "Skip" at bounding box center [329, 266] width 11 height 11
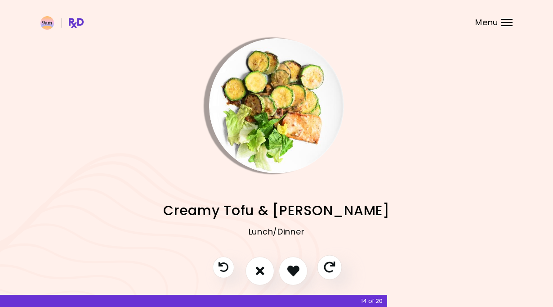
click at [330, 265] on icon "Skip" at bounding box center [329, 266] width 11 height 11
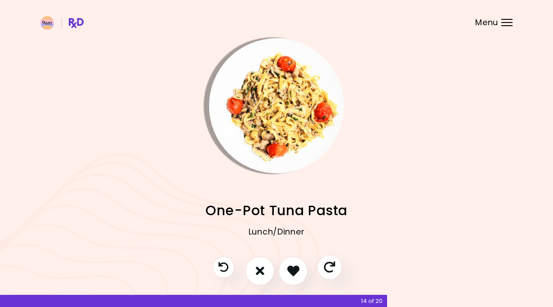
click at [330, 265] on icon "Skip" at bounding box center [329, 266] width 11 height 11
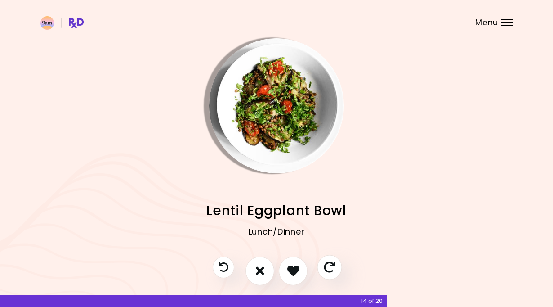
click at [330, 265] on icon "Skip" at bounding box center [329, 266] width 11 height 11
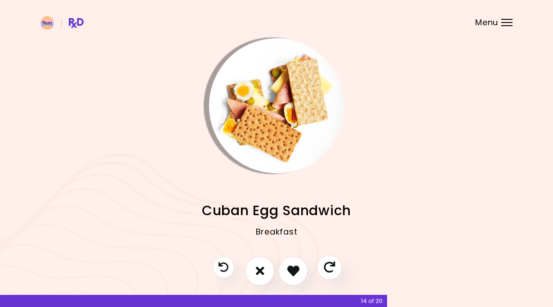
click at [330, 265] on icon "Skip" at bounding box center [329, 266] width 11 height 11
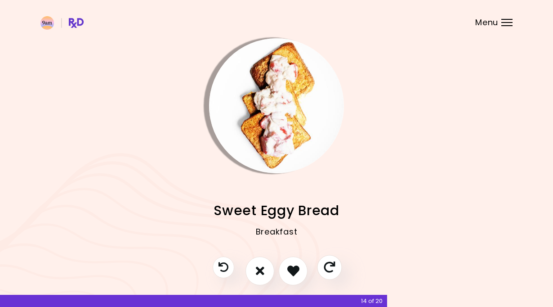
click at [330, 265] on icon "Skip" at bounding box center [329, 266] width 11 height 11
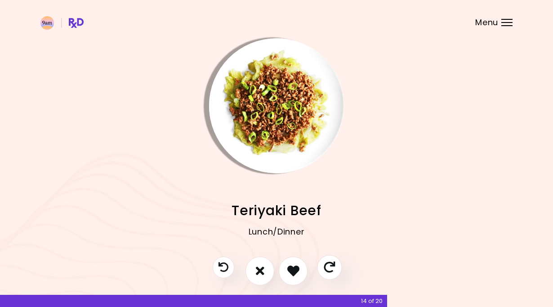
click at [330, 265] on icon "Skip" at bounding box center [329, 266] width 11 height 11
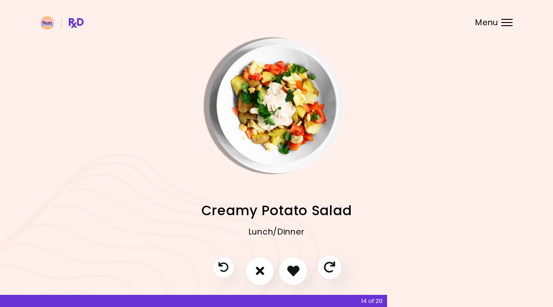
click at [330, 265] on icon "Skip" at bounding box center [329, 266] width 11 height 11
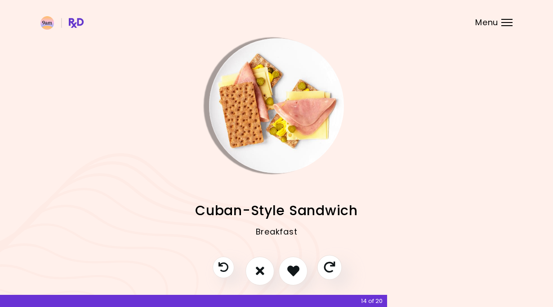
click at [330, 265] on icon "Skip" at bounding box center [329, 266] width 11 height 11
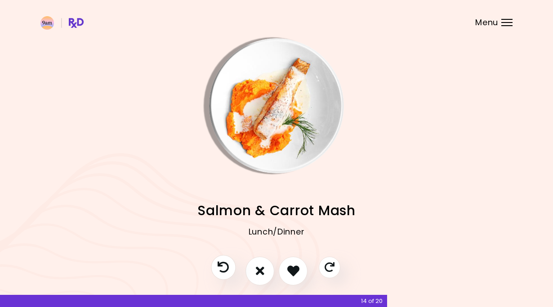
click at [225, 269] on icon "Previous recipe" at bounding box center [223, 266] width 11 height 11
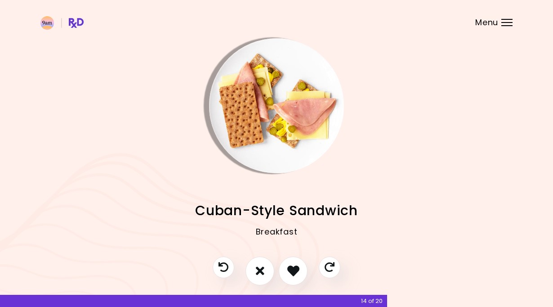
click at [307, 116] on img "Info - Cuban-Style Sandwich" at bounding box center [276, 105] width 135 height 135
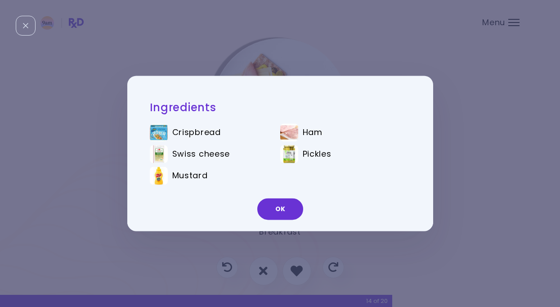
click at [441, 244] on div "Ingredients Crispbread Ham Swiss cheese Pickles Mustard OK" at bounding box center [280, 153] width 560 height 307
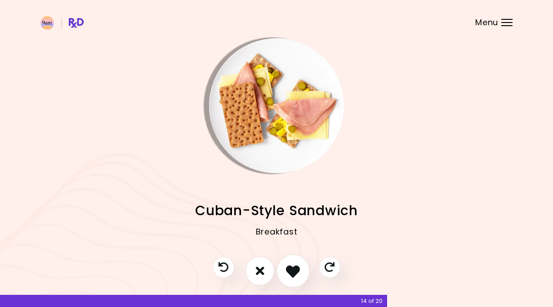
click at [296, 271] on icon "I like this recipe" at bounding box center [293, 271] width 14 height 14
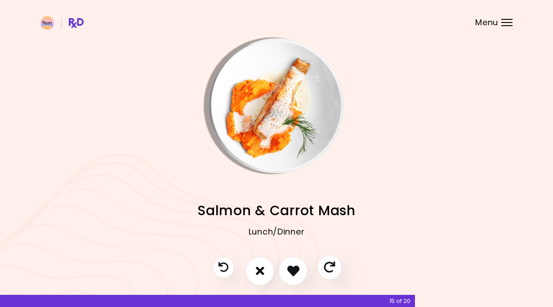
click at [330, 266] on icon "Skip" at bounding box center [329, 266] width 11 height 11
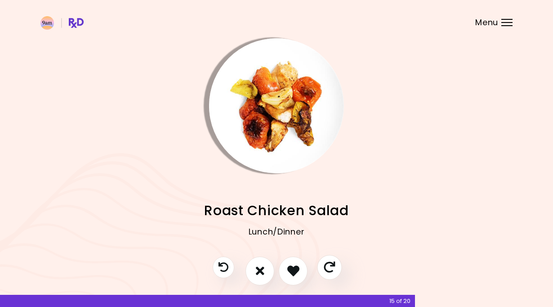
click at [330, 266] on icon "Skip" at bounding box center [329, 266] width 11 height 11
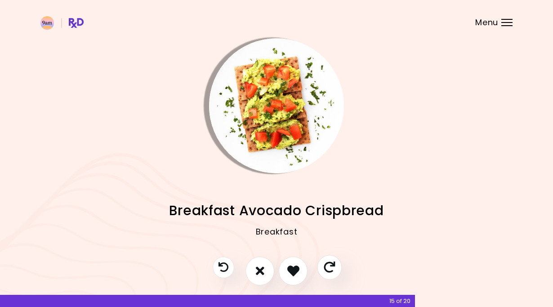
click at [330, 266] on icon "Skip" at bounding box center [329, 266] width 11 height 11
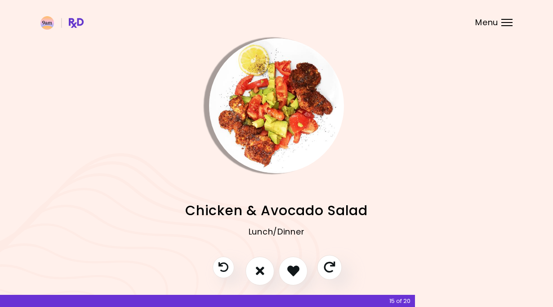
click at [330, 266] on icon "Skip" at bounding box center [329, 266] width 11 height 11
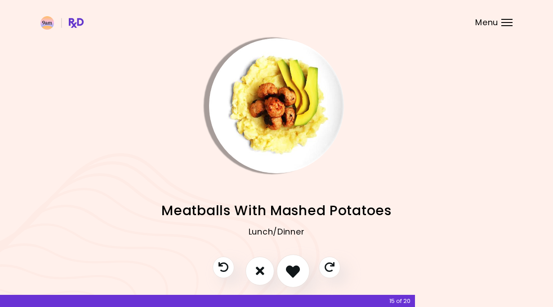
click at [297, 271] on icon "I like this recipe" at bounding box center [293, 271] width 14 height 14
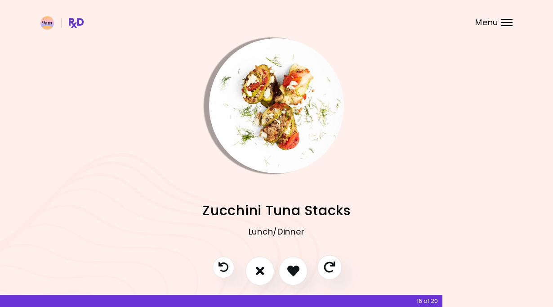
click at [325, 272] on icon "Skip" at bounding box center [329, 266] width 11 height 11
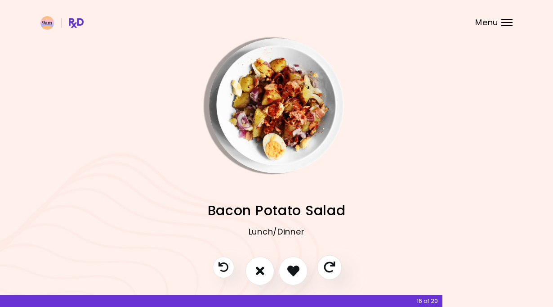
click at [325, 272] on icon "Skip" at bounding box center [329, 266] width 11 height 11
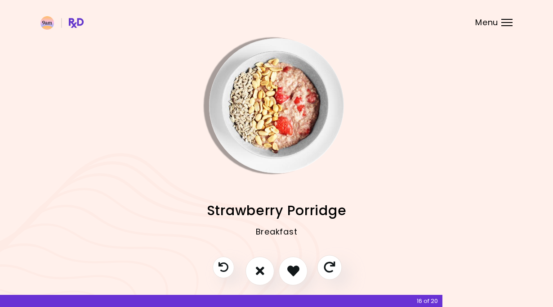
click at [325, 272] on icon "Skip" at bounding box center [329, 266] width 11 height 11
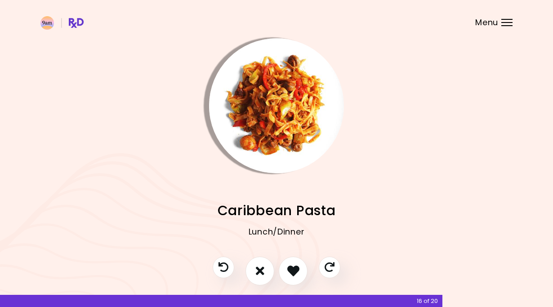
click at [293, 139] on img "Info - Caribbean Pasta" at bounding box center [276, 105] width 135 height 135
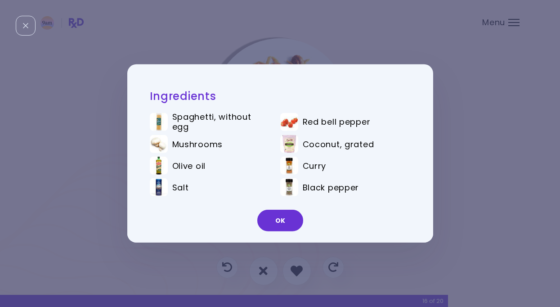
click at [490, 128] on div "Ingredients Spaghetti, without egg Red bell pepper Mushrooms Coconut, grated Ol…" at bounding box center [280, 153] width 560 height 307
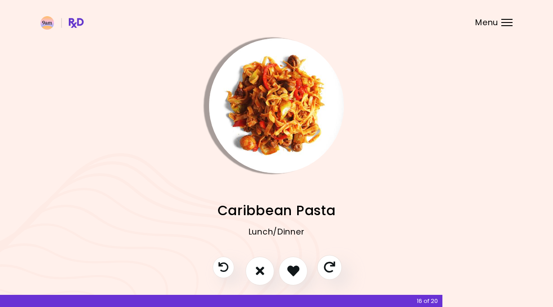
click at [329, 263] on icon "Skip" at bounding box center [329, 266] width 11 height 11
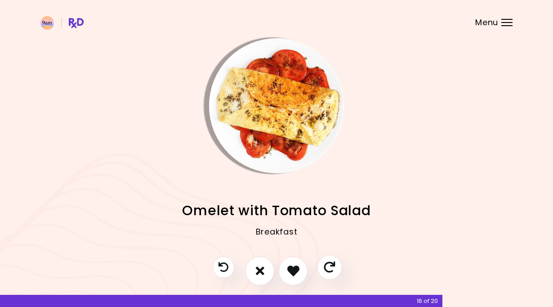
click at [329, 263] on icon "Skip" at bounding box center [329, 266] width 11 height 11
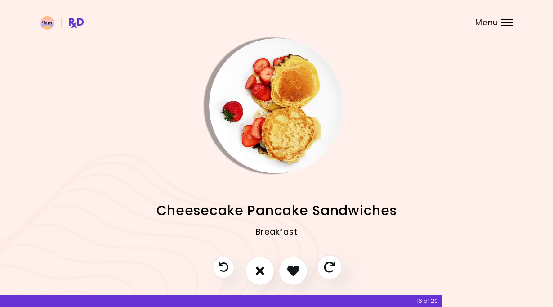
click at [329, 263] on icon "Skip" at bounding box center [329, 266] width 11 height 11
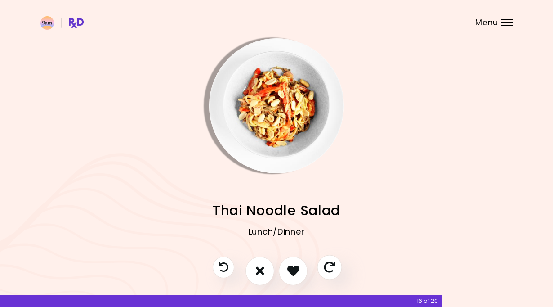
click at [329, 263] on icon "Skip" at bounding box center [329, 266] width 11 height 11
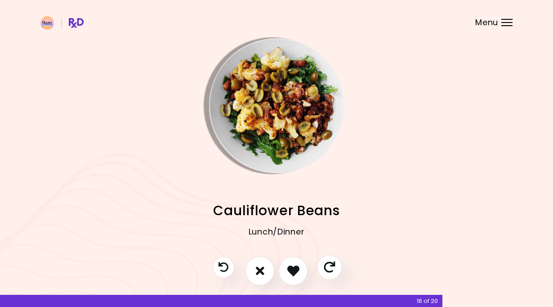
click at [329, 263] on icon "Skip" at bounding box center [329, 266] width 11 height 11
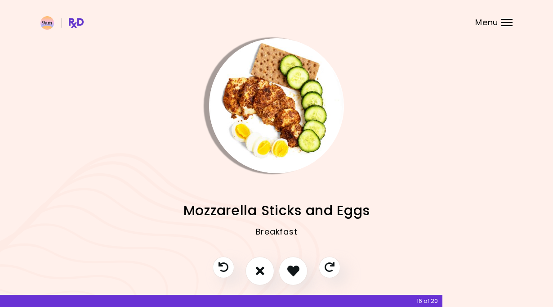
click at [286, 140] on img "Info - Mozzarella Sticks and Eggs" at bounding box center [276, 105] width 135 height 135
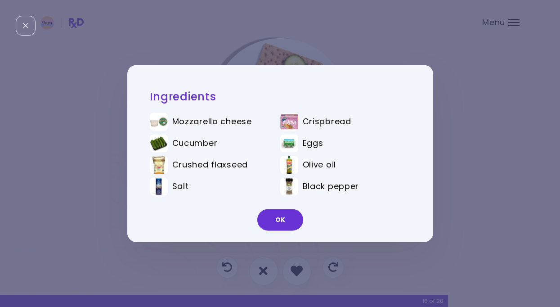
click at [288, 207] on div "OK" at bounding box center [280, 223] width 306 height 37
click at [288, 219] on button "OK" at bounding box center [280, 220] width 46 height 22
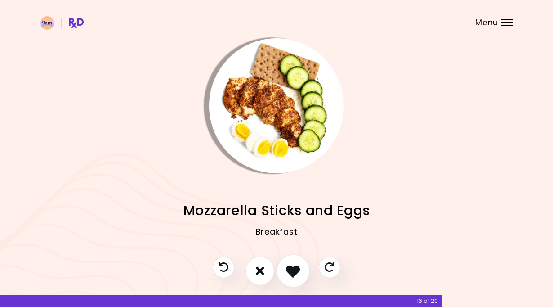
click at [293, 270] on icon "I like this recipe" at bounding box center [293, 271] width 14 height 14
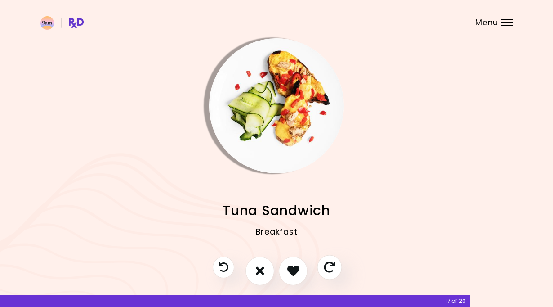
click at [325, 266] on icon "Skip" at bounding box center [329, 266] width 11 height 11
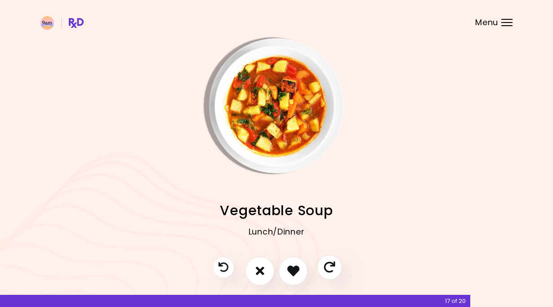
click at [325, 266] on icon "Skip" at bounding box center [329, 266] width 11 height 11
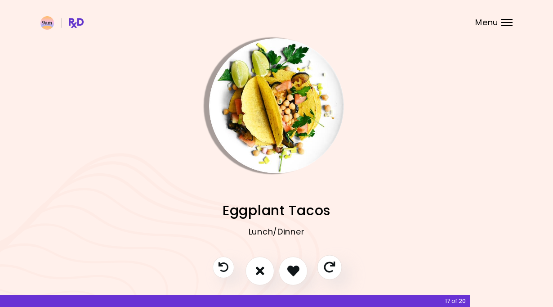
click at [325, 266] on icon "Skip" at bounding box center [329, 266] width 11 height 11
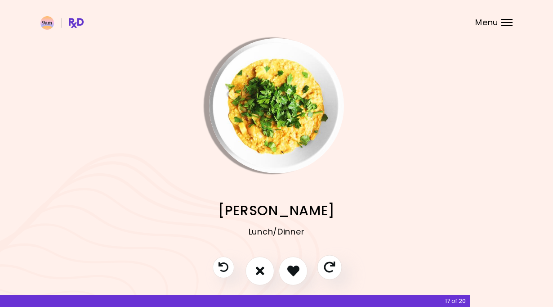
click at [325, 266] on icon "Skip" at bounding box center [329, 266] width 11 height 11
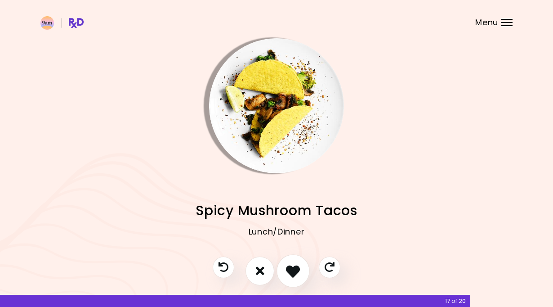
click at [297, 272] on icon "I like this recipe" at bounding box center [293, 271] width 14 height 14
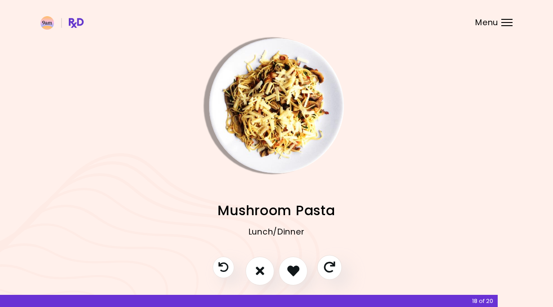
click at [330, 272] on icon "Skip" at bounding box center [329, 266] width 11 height 11
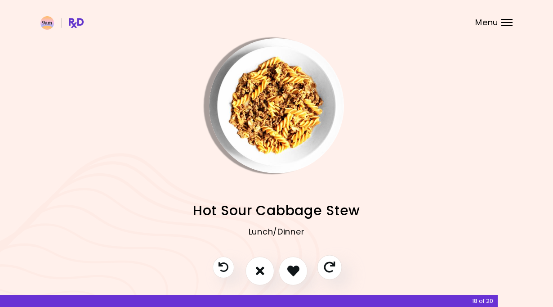
click at [330, 272] on icon "Skip" at bounding box center [329, 266] width 11 height 11
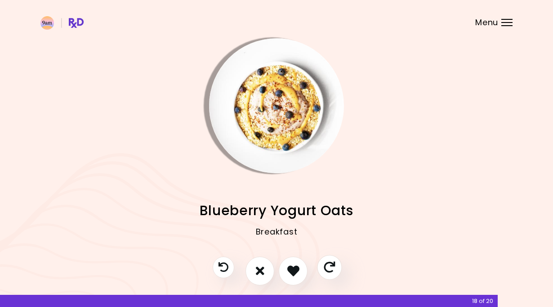
click at [330, 272] on icon "Skip" at bounding box center [329, 266] width 11 height 11
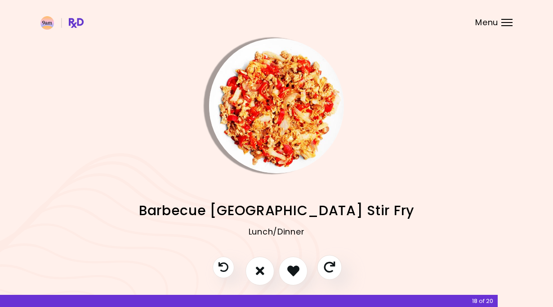
click at [330, 272] on icon "Skip" at bounding box center [329, 266] width 11 height 11
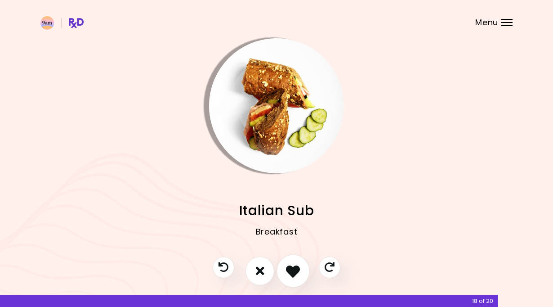
click at [296, 268] on icon "I like this recipe" at bounding box center [293, 271] width 14 height 14
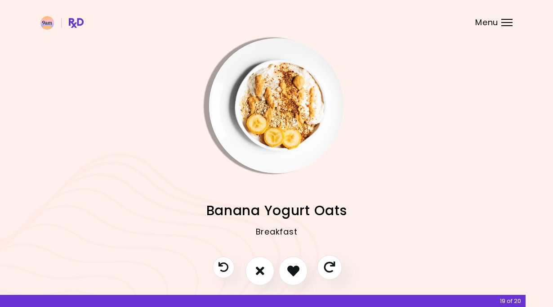
click at [329, 269] on icon "Skip" at bounding box center [329, 266] width 11 height 11
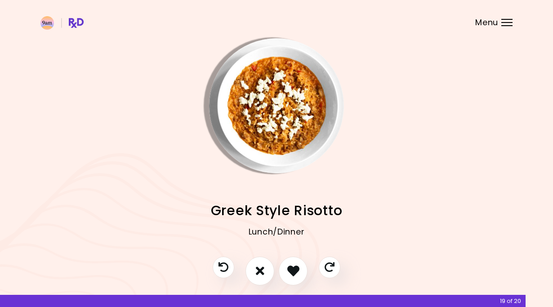
click at [282, 105] on img "Info - Greek Style Risotto" at bounding box center [276, 105] width 135 height 135
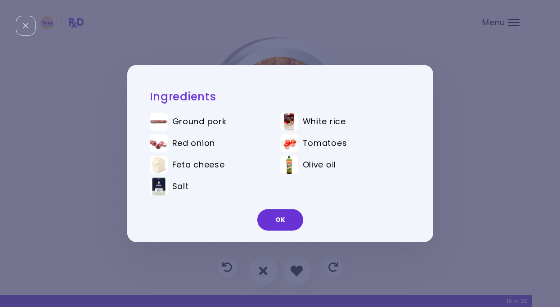
click at [319, 58] on div "Ingredients Ground pork White rice Red onion Tomatoes Feta cheese Olive oil Sal…" at bounding box center [280, 153] width 560 height 307
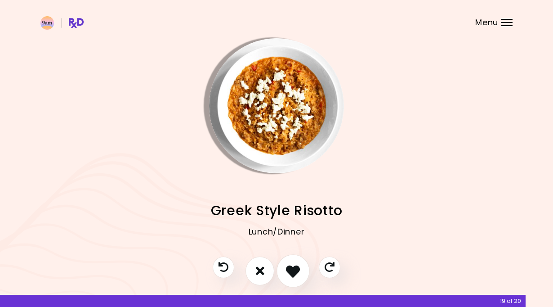
click at [303, 269] on button "I like this recipe" at bounding box center [293, 270] width 33 height 33
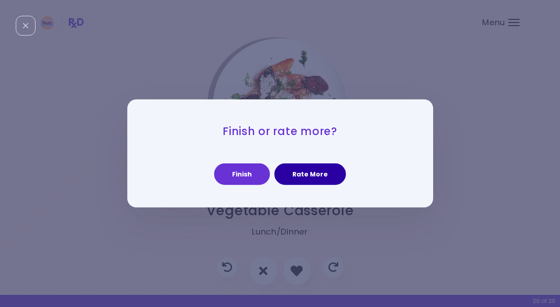
click at [310, 177] on button "Rate More" at bounding box center [310, 174] width 72 height 22
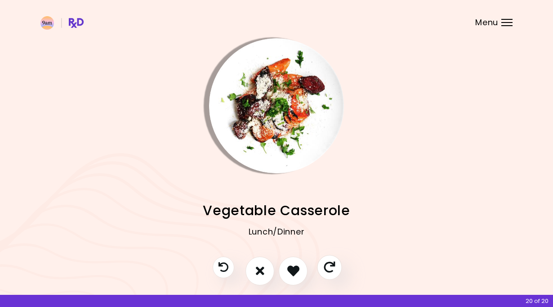
click at [332, 272] on button "Skip" at bounding box center [329, 267] width 25 height 25
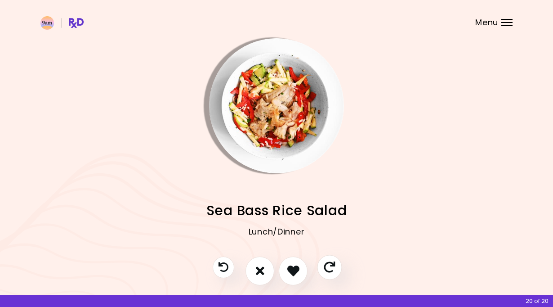
click at [332, 272] on icon "Skip" at bounding box center [329, 266] width 11 height 11
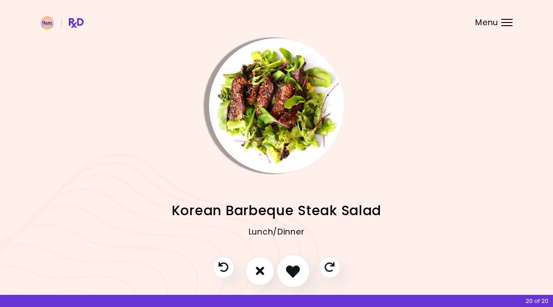
click at [294, 269] on icon "I like this recipe" at bounding box center [293, 271] width 14 height 14
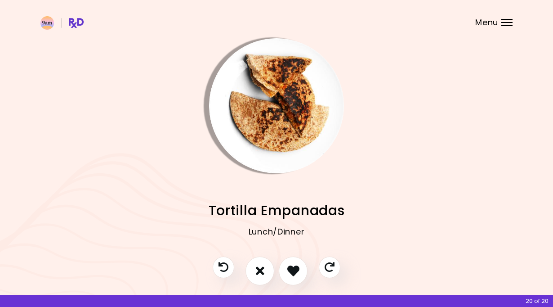
click at [295, 115] on img "Info - Tortilla Empanadas" at bounding box center [276, 105] width 135 height 135
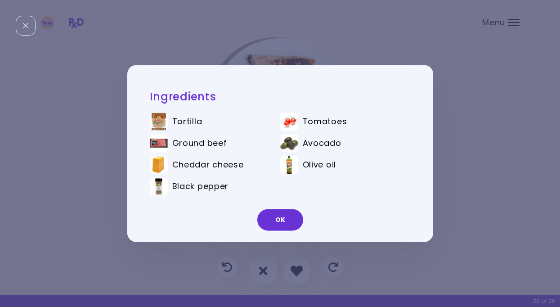
click at [479, 130] on div "Ingredients Tortilla Tomatoes Ground beef Avocado Cheddar cheese Olive oil Blac…" at bounding box center [280, 153] width 560 height 307
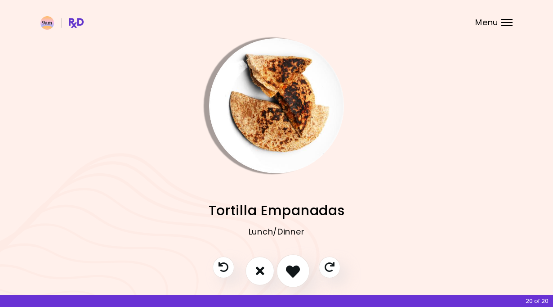
click at [296, 274] on icon "I like this recipe" at bounding box center [293, 271] width 14 height 14
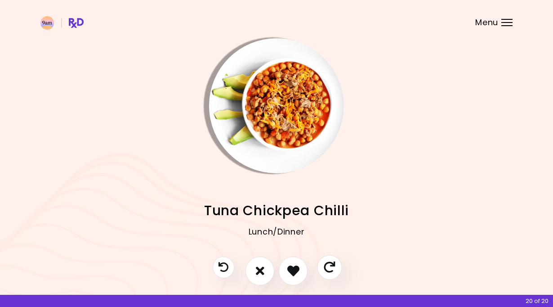
click at [325, 270] on icon "Skip" at bounding box center [329, 266] width 11 height 11
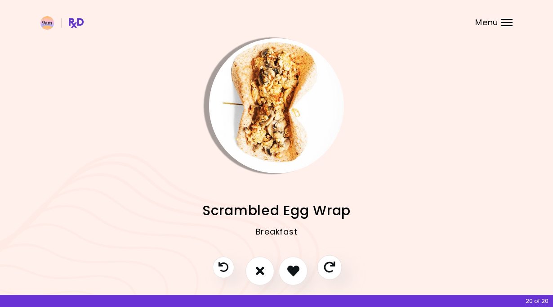
click at [327, 270] on icon "Skip" at bounding box center [329, 266] width 11 height 11
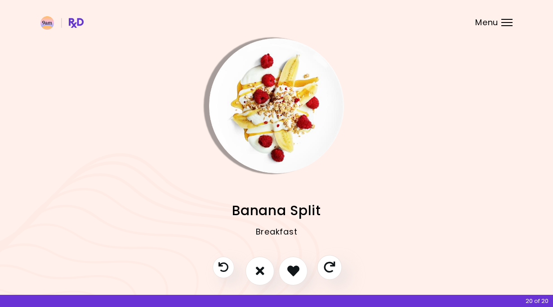
click at [327, 270] on icon "Skip" at bounding box center [329, 266] width 11 height 11
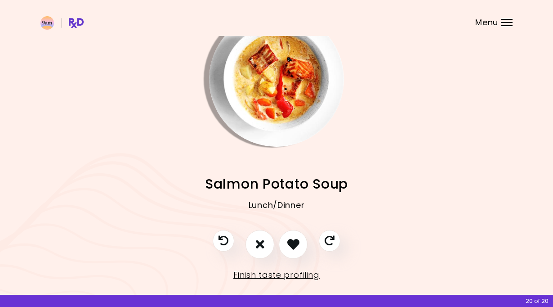
scroll to position [19, 0]
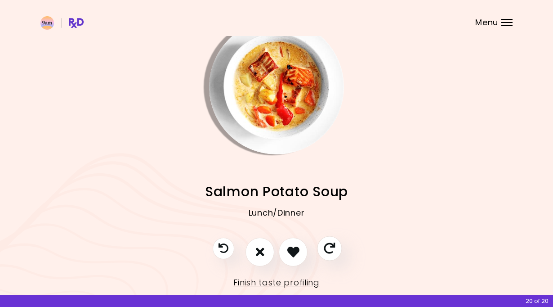
click at [332, 246] on icon "Skip" at bounding box center [329, 247] width 11 height 11
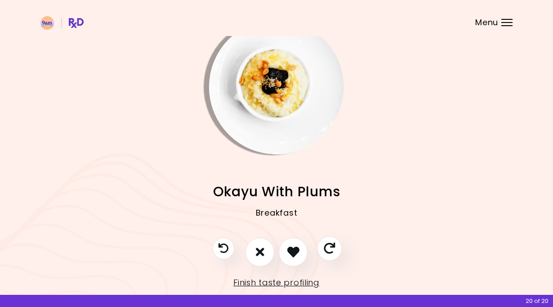
click at [332, 246] on icon "Skip" at bounding box center [329, 247] width 11 height 11
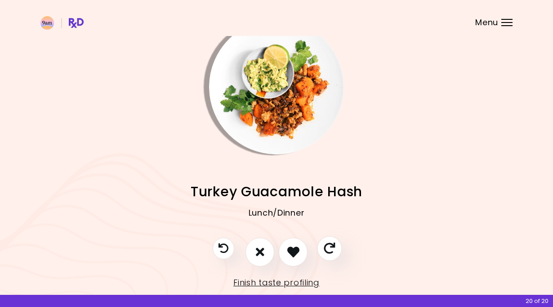
click at [332, 246] on icon "Skip" at bounding box center [329, 247] width 11 height 11
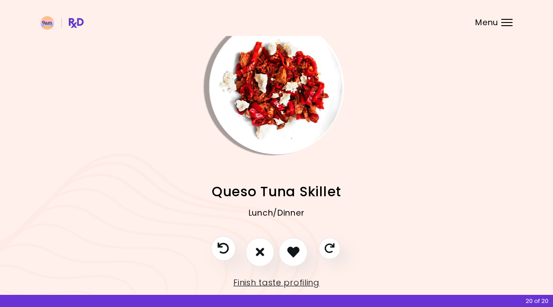
click at [227, 247] on icon "Previous recipe" at bounding box center [223, 247] width 11 height 11
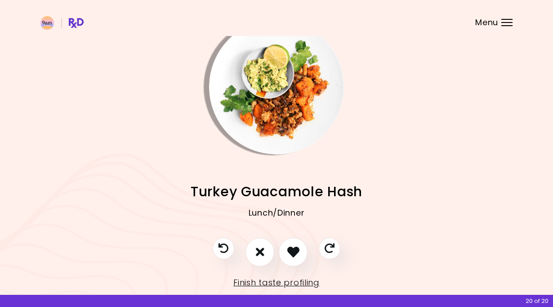
click at [261, 30] on header at bounding box center [276, 18] width 553 height 36
click at [264, 65] on img "Info - Turkey Guacamole Hash" at bounding box center [276, 86] width 135 height 135
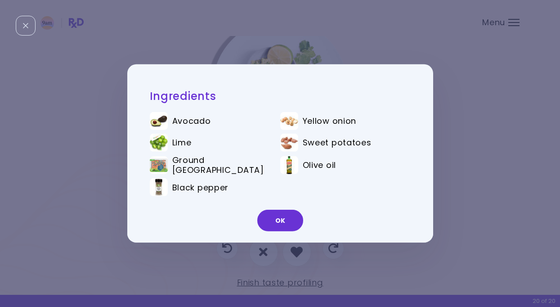
click at [326, 59] on div "Ingredients Avocado Yellow onion Lime Sweet potatoes Ground turkey Olive oil Bl…" at bounding box center [280, 153] width 560 height 307
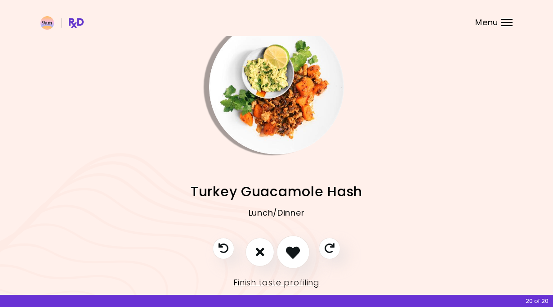
click at [291, 257] on icon "I like this recipe" at bounding box center [293, 252] width 14 height 14
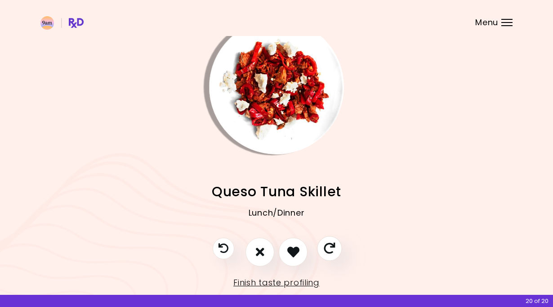
click at [321, 246] on button "Skip" at bounding box center [329, 248] width 25 height 25
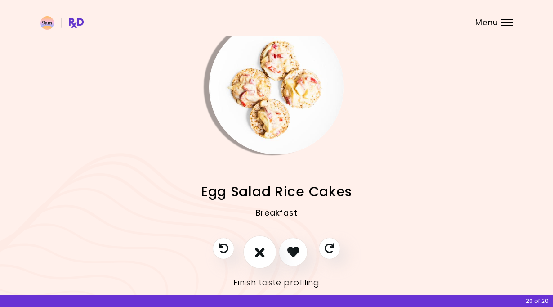
click at [259, 248] on icon "I don't like this recipe" at bounding box center [260, 252] width 10 height 14
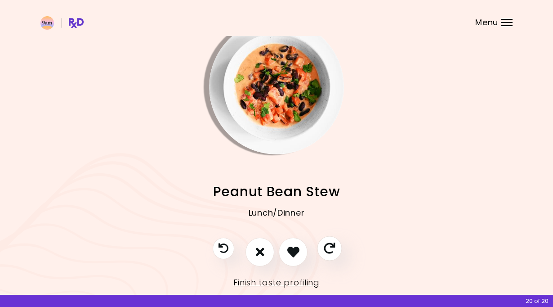
click at [330, 255] on button "Skip" at bounding box center [329, 248] width 25 height 25
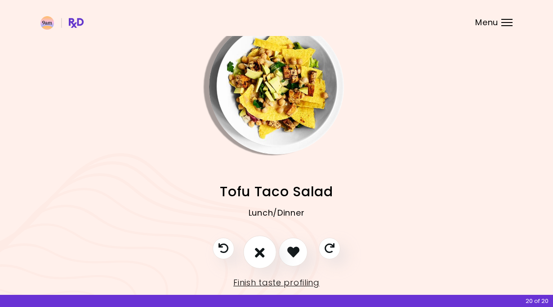
click at [259, 250] on icon "I don't like this recipe" at bounding box center [260, 252] width 10 height 14
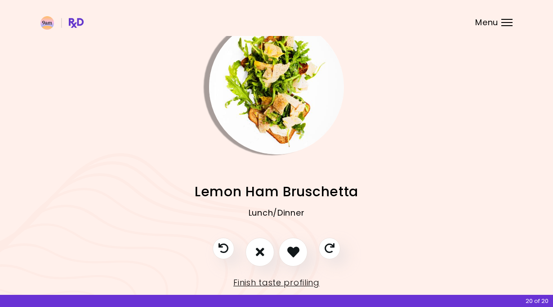
click at [320, 255] on div at bounding box center [277, 256] width 146 height 38
click at [330, 250] on icon "Skip" at bounding box center [329, 247] width 11 height 11
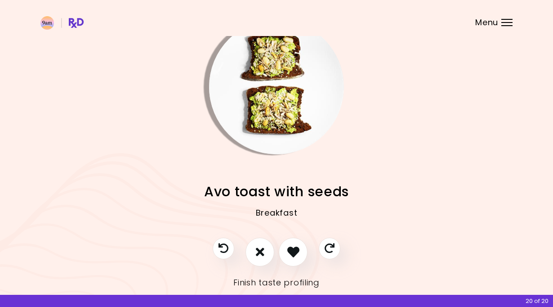
click at [308, 282] on link "Finish taste profiling" at bounding box center [276, 282] width 86 height 14
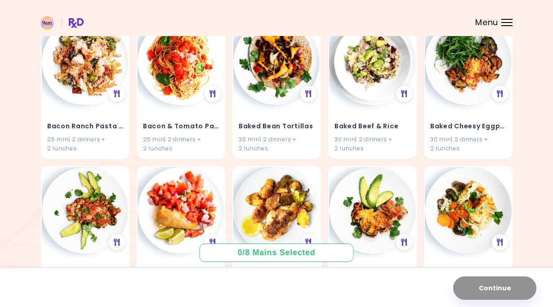
scroll to position [1016, 0]
